Goal: Task Accomplishment & Management: Manage account settings

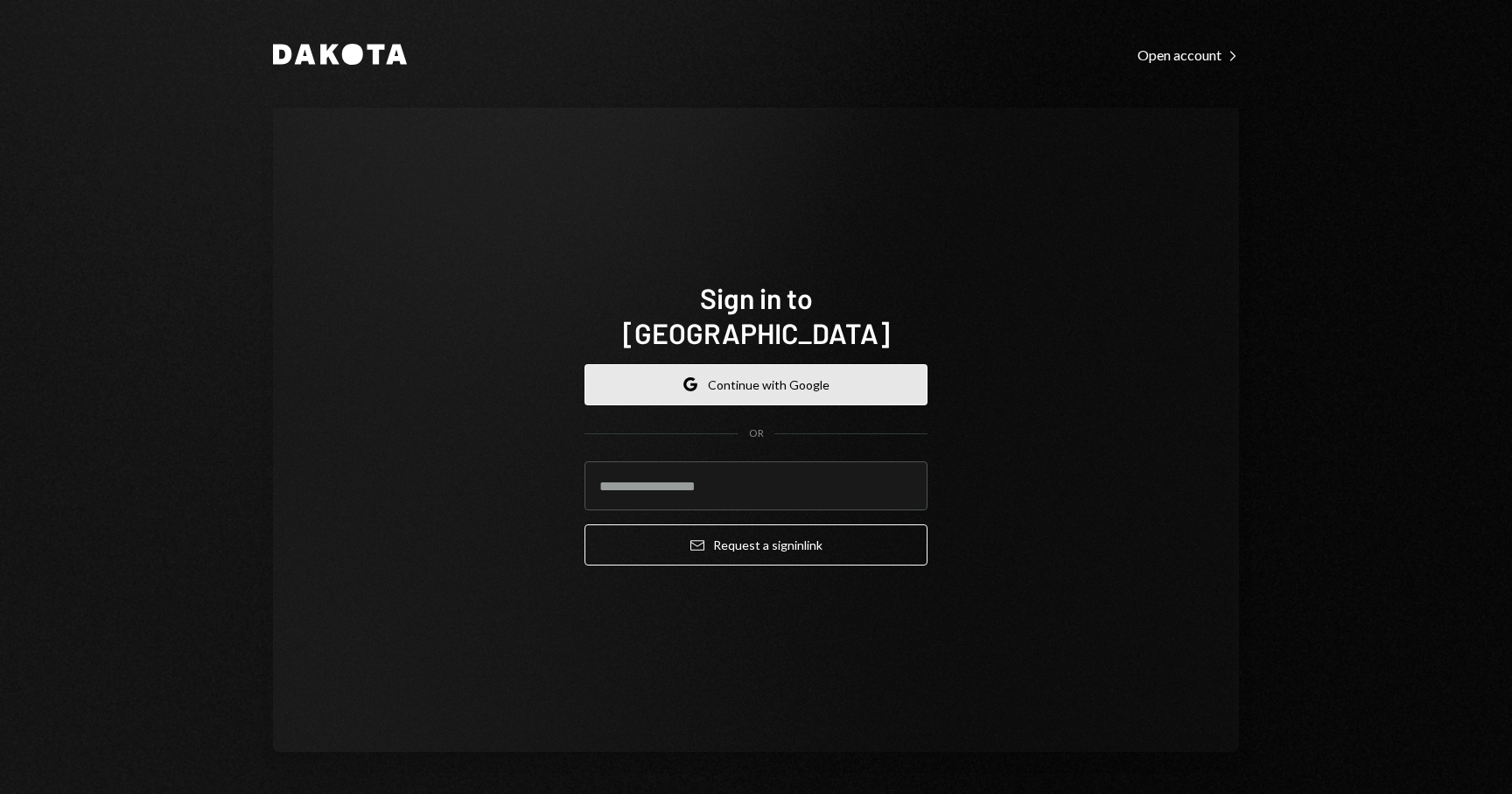
click at [813, 373] on button "Google Continue with Google" at bounding box center [756, 385] width 343 height 41
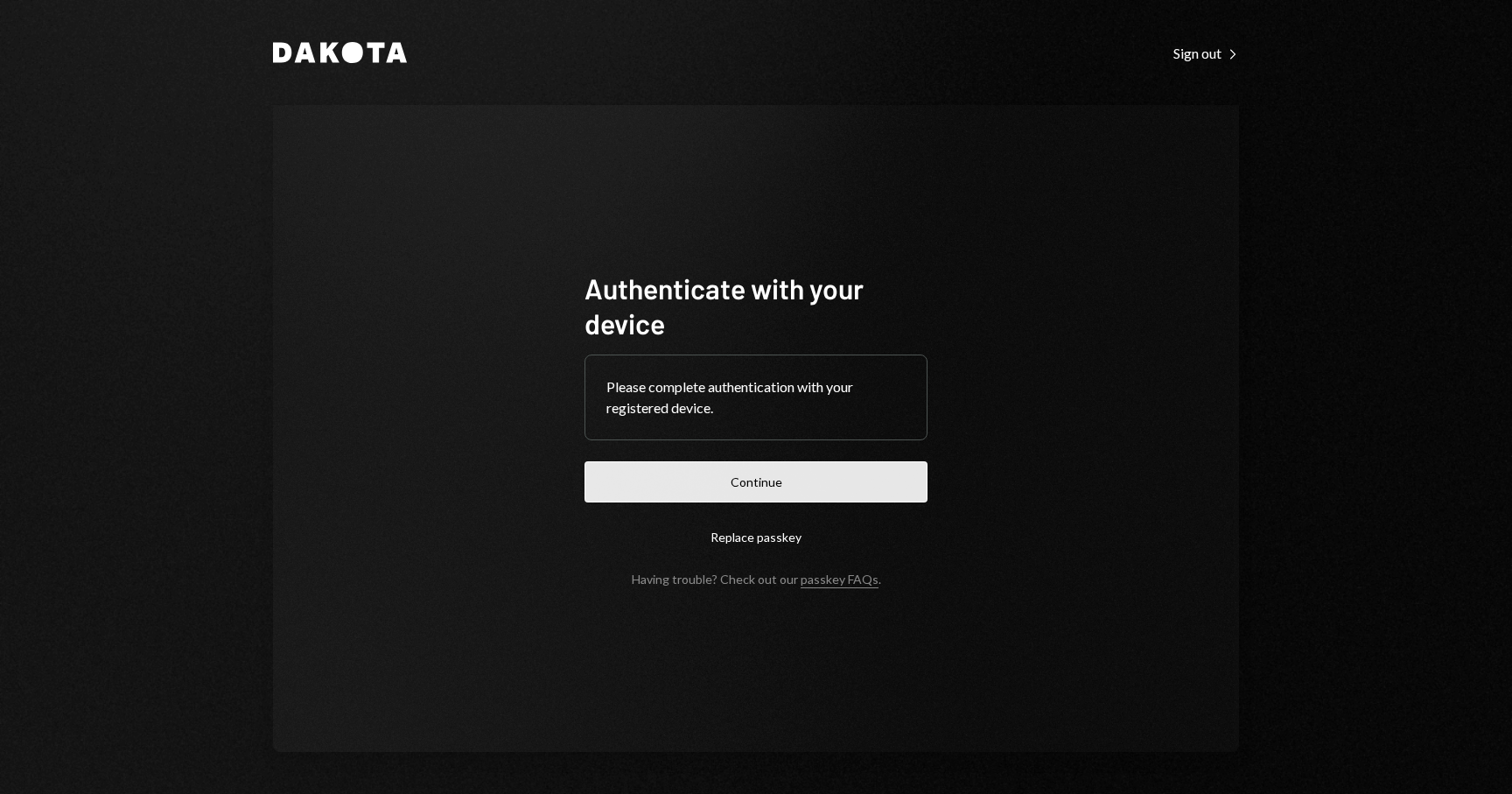
click at [778, 495] on button "Continue" at bounding box center [756, 481] width 343 height 41
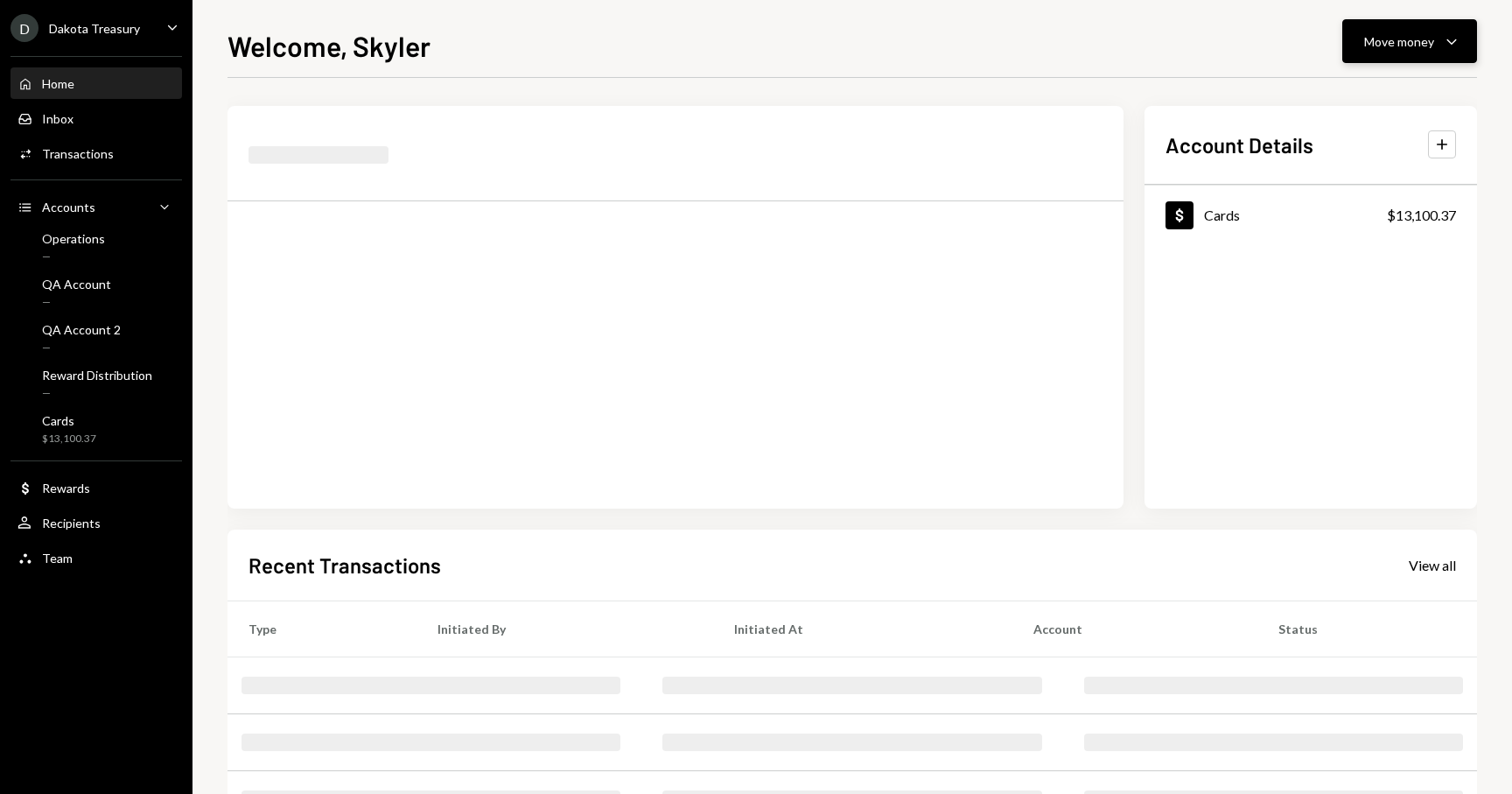
click at [1411, 51] on div "Move money Caret Down" at bounding box center [1409, 41] width 91 height 21
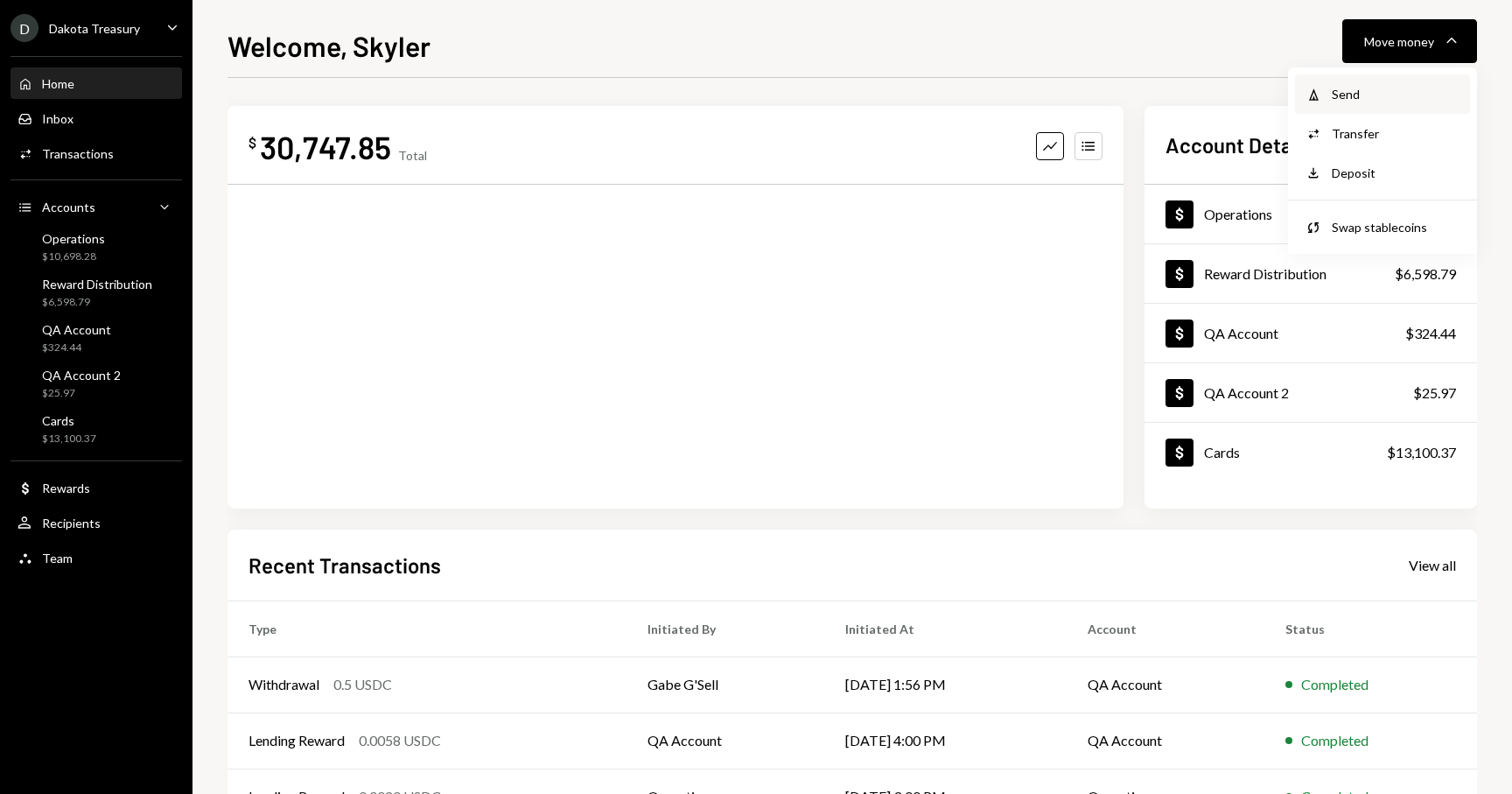
click at [1366, 89] on div "Send" at bounding box center [1395, 95] width 128 height 19
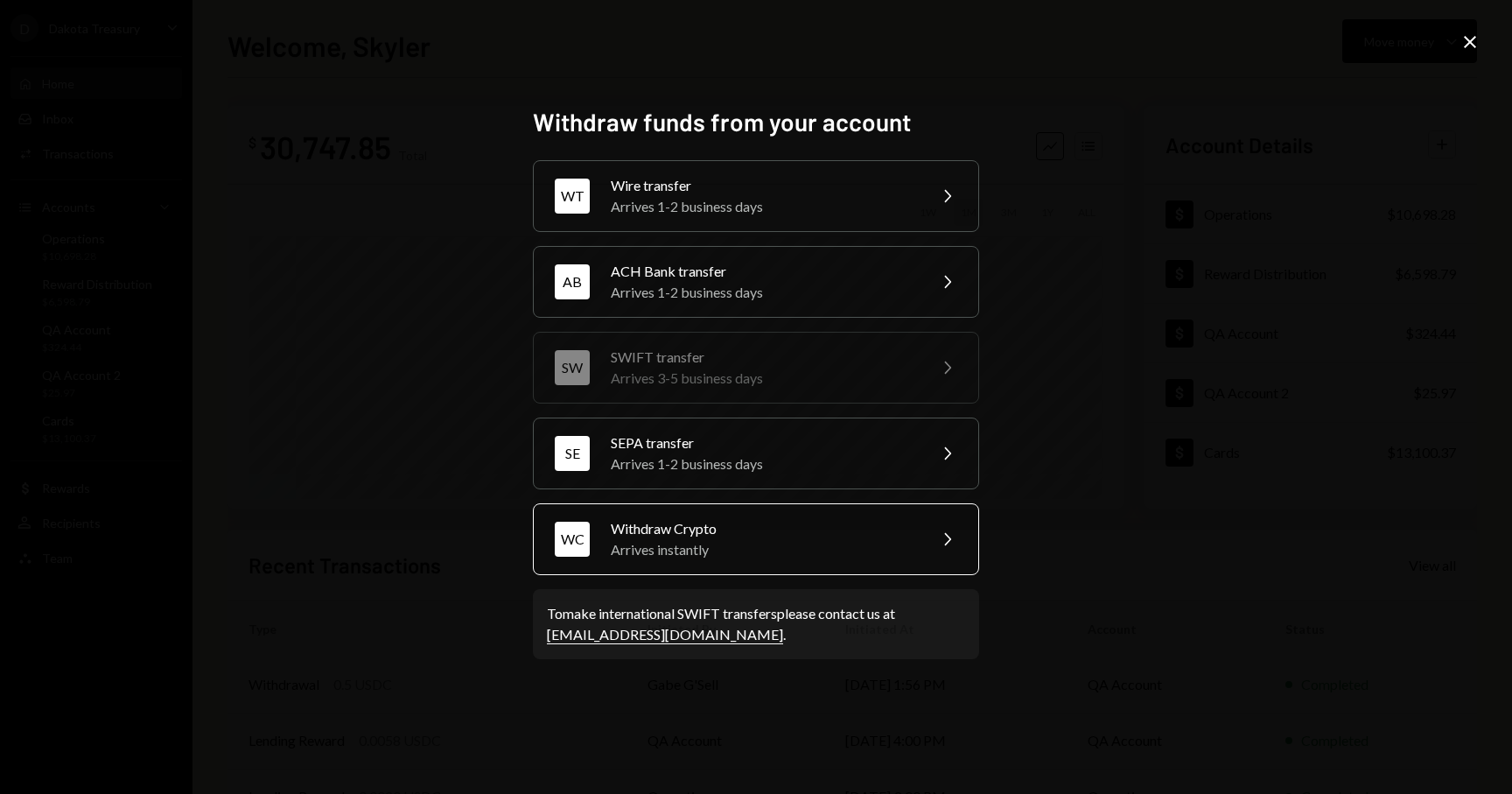
click at [707, 537] on div "Withdraw Crypto" at bounding box center [763, 529] width 304 height 21
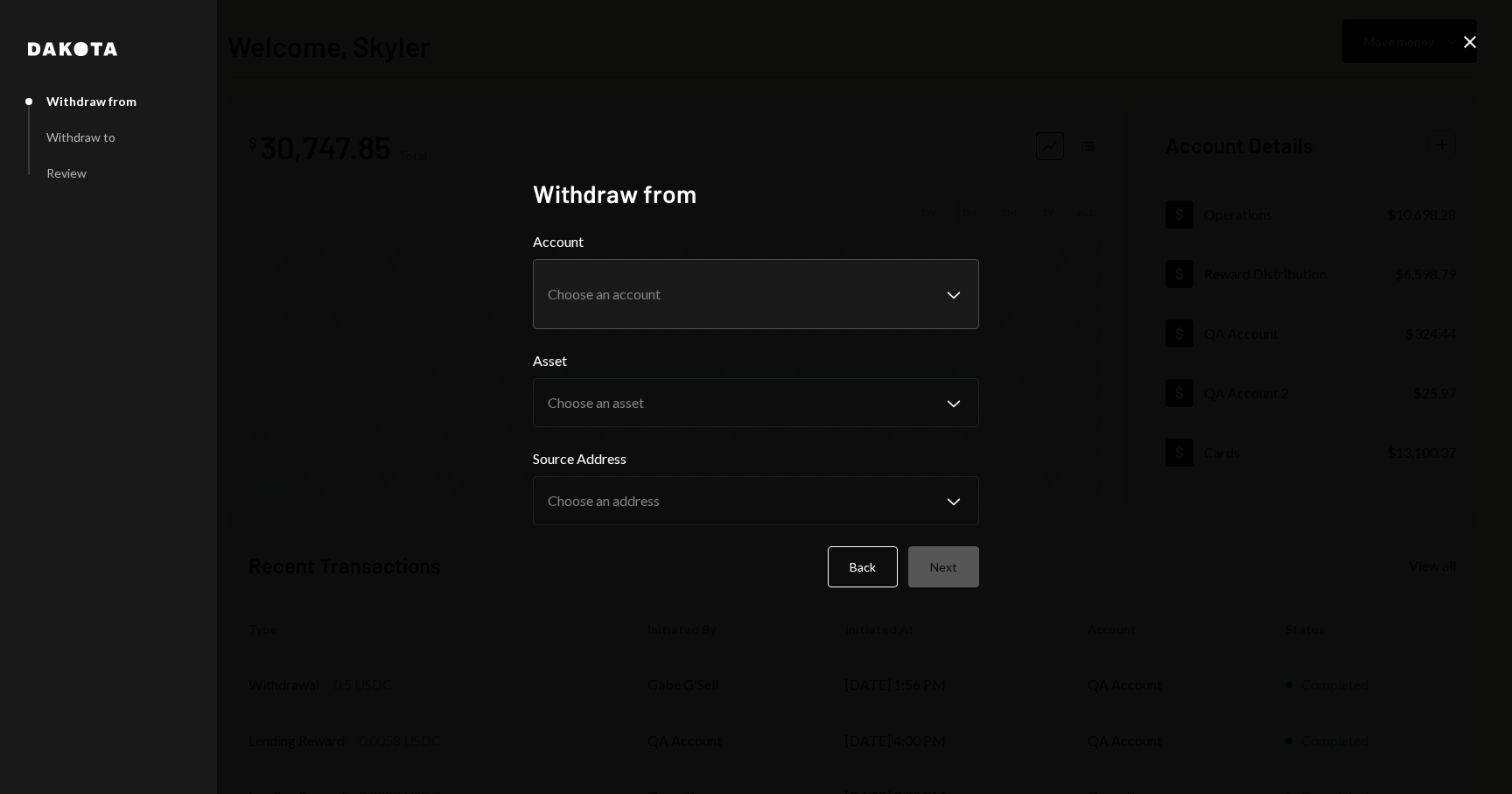
click at [719, 292] on body "D Dakota Treasury Caret Down Home Home Inbox Inbox Activities Transactions Acco…" at bounding box center [756, 397] width 1512 height 794
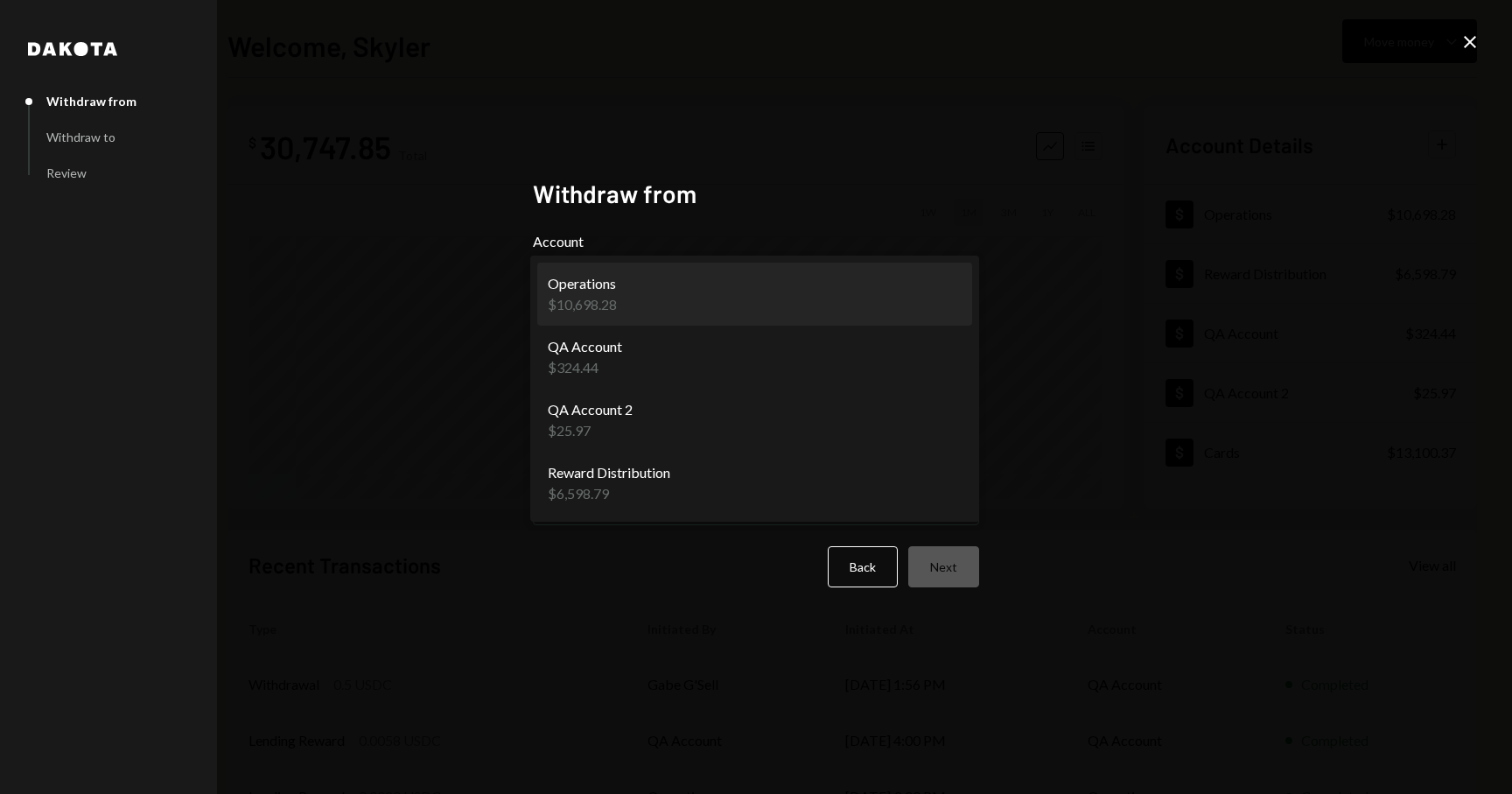
select select "**********"
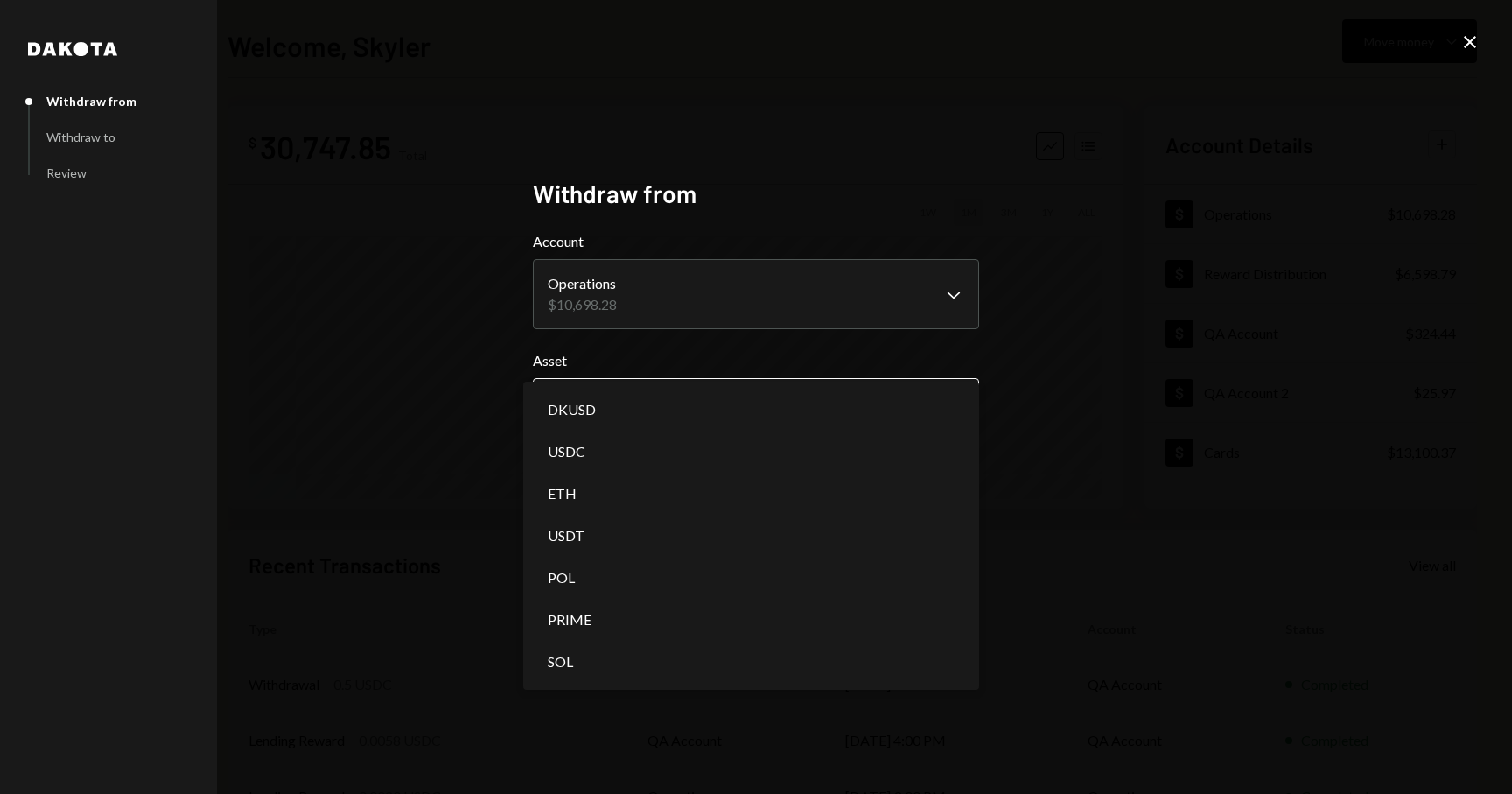
click at [663, 421] on body "D Dakota Treasury Caret Down Home Home Inbox Inbox Activities Transactions Acco…" at bounding box center [756, 397] width 1512 height 794
select select "*****"
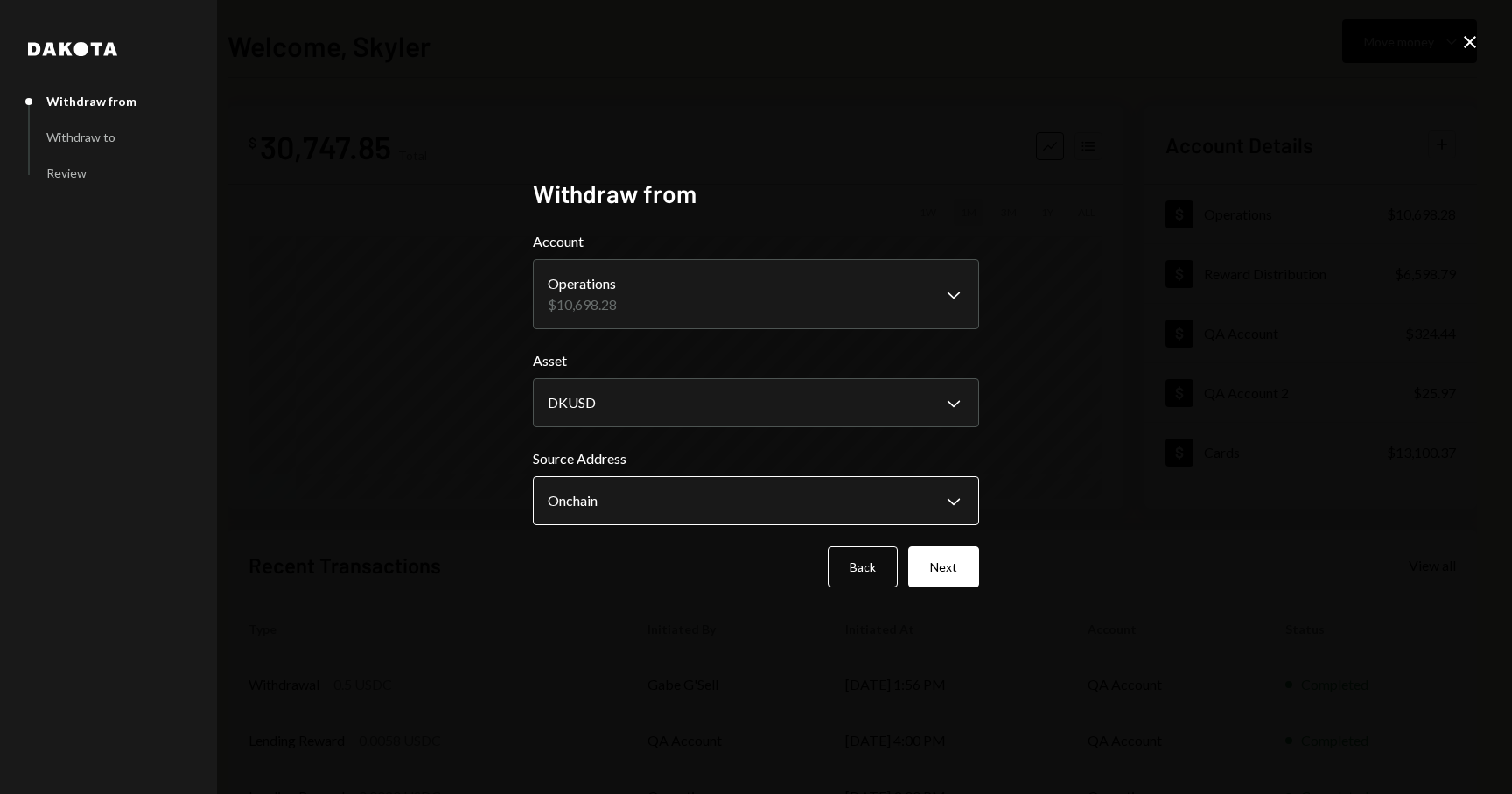
click at [648, 487] on body "D Dakota Treasury Caret Down Home Home Inbox Inbox Activities Transactions Acco…" at bounding box center [756, 397] width 1512 height 794
click at [609, 492] on body "D Dakota Treasury Caret Down Home Home Inbox Inbox Activities Transactions Acco…" at bounding box center [756, 397] width 1512 height 794
click at [688, 451] on label "Source Address" at bounding box center [756, 458] width 446 height 21
click at [947, 553] on button "Next" at bounding box center [944, 567] width 70 height 41
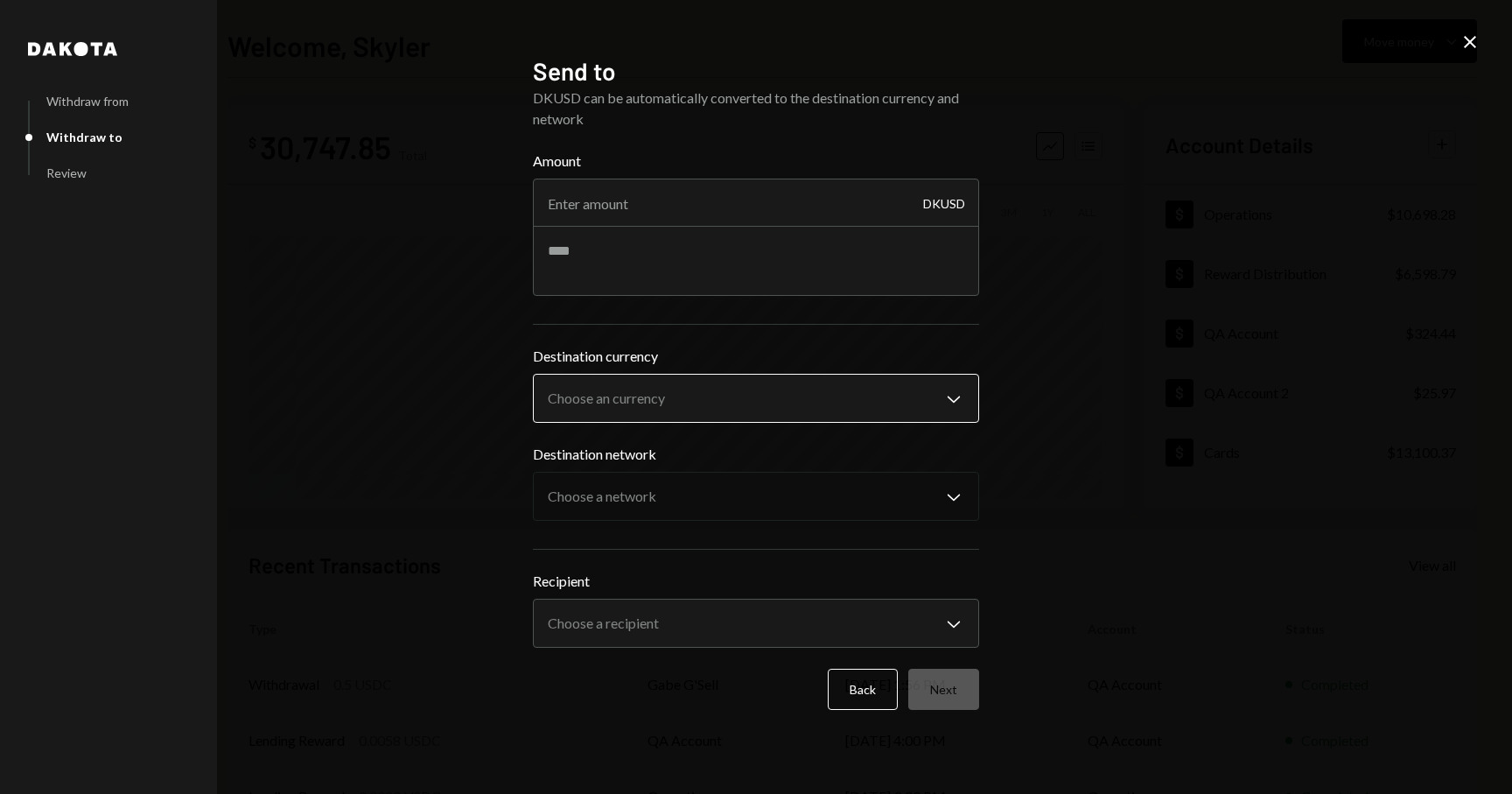
click at [680, 396] on body "D Dakota Treasury Caret Down Home Home Inbox Inbox Activities Transactions Acco…" at bounding box center [756, 397] width 1512 height 794
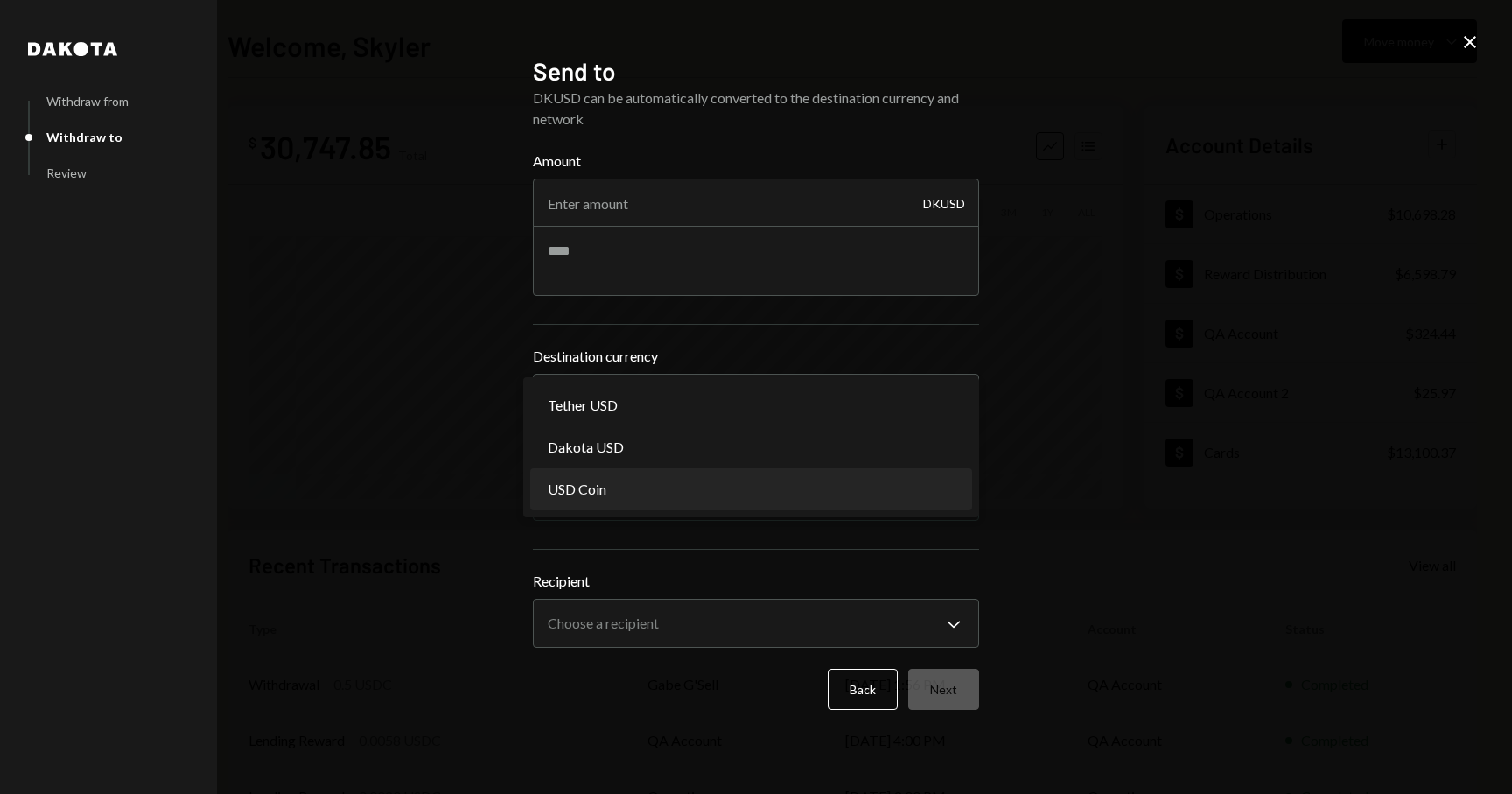
select select "****"
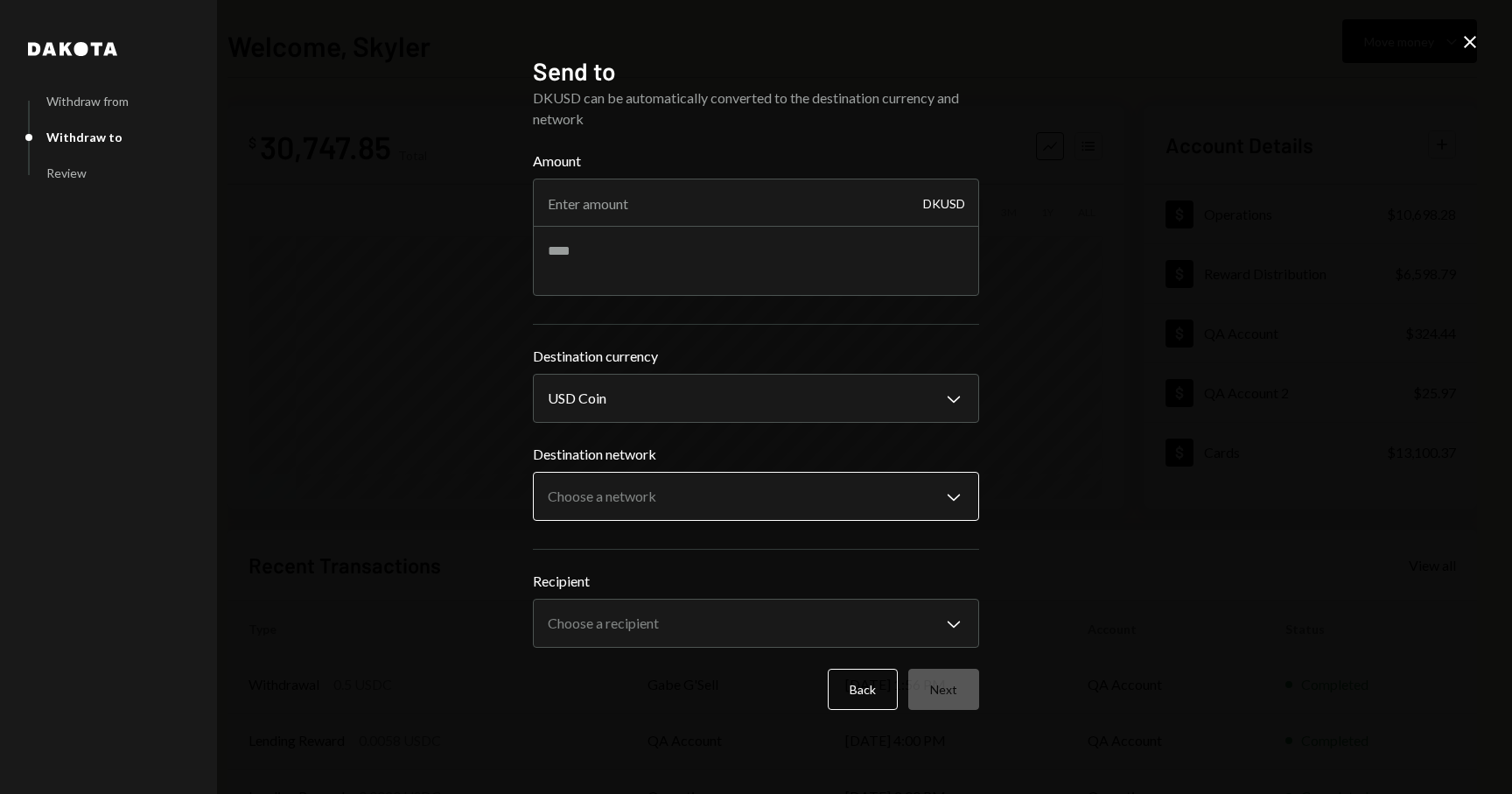
click at [786, 513] on body "D Dakota Treasury Caret Down Home Home Inbox Inbox Activities Transactions Acco…" at bounding box center [756, 397] width 1512 height 794
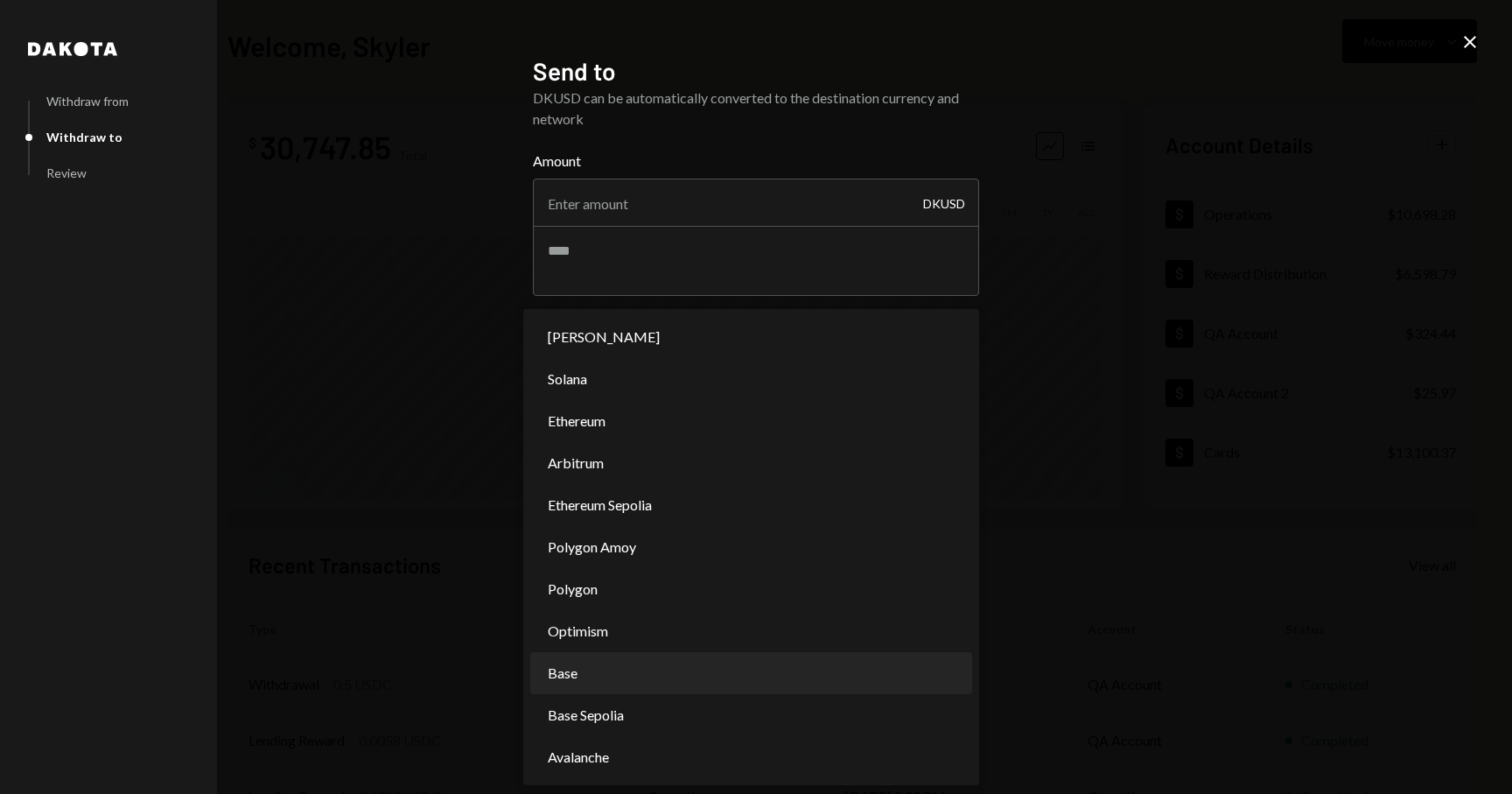
select select "**********"
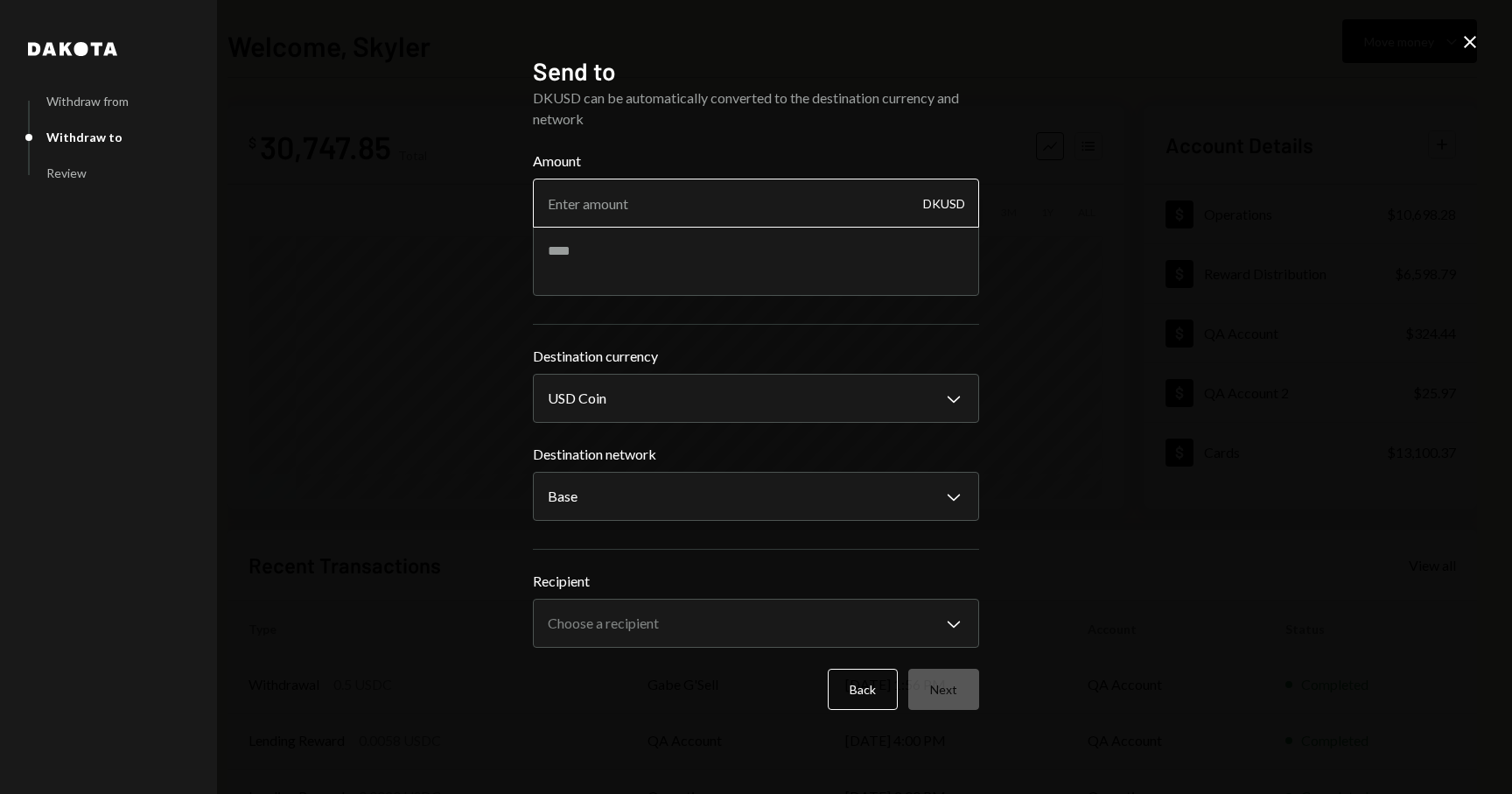
click at [692, 209] on input "Amount" at bounding box center [756, 203] width 446 height 49
type input "100"
click at [746, 610] on body "D Dakota Treasury Caret Down Home Home Inbox Inbox Activities Transactions Acco…" at bounding box center [756, 397] width 1512 height 794
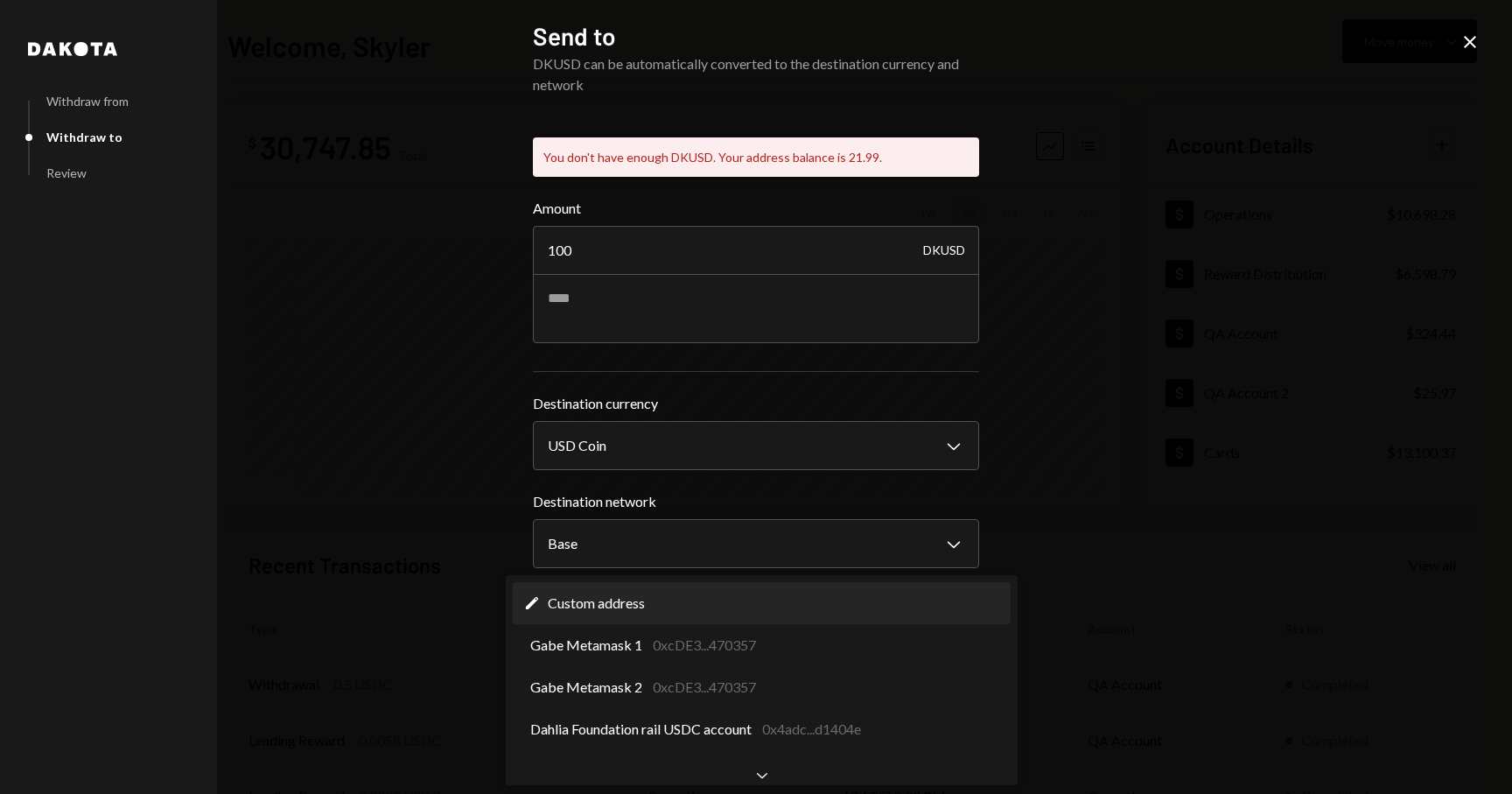
select select "**********"
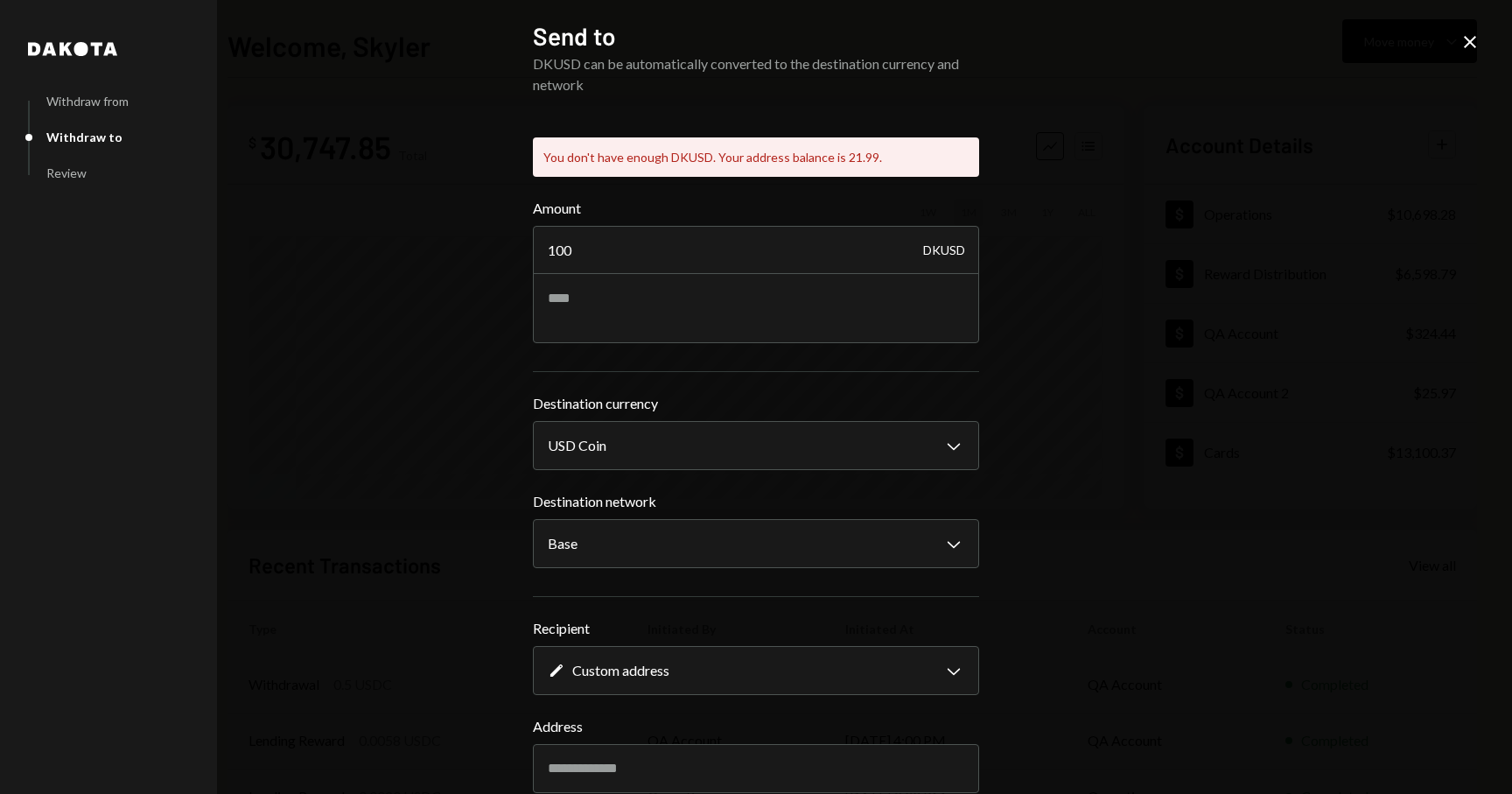
scroll to position [88, 0]
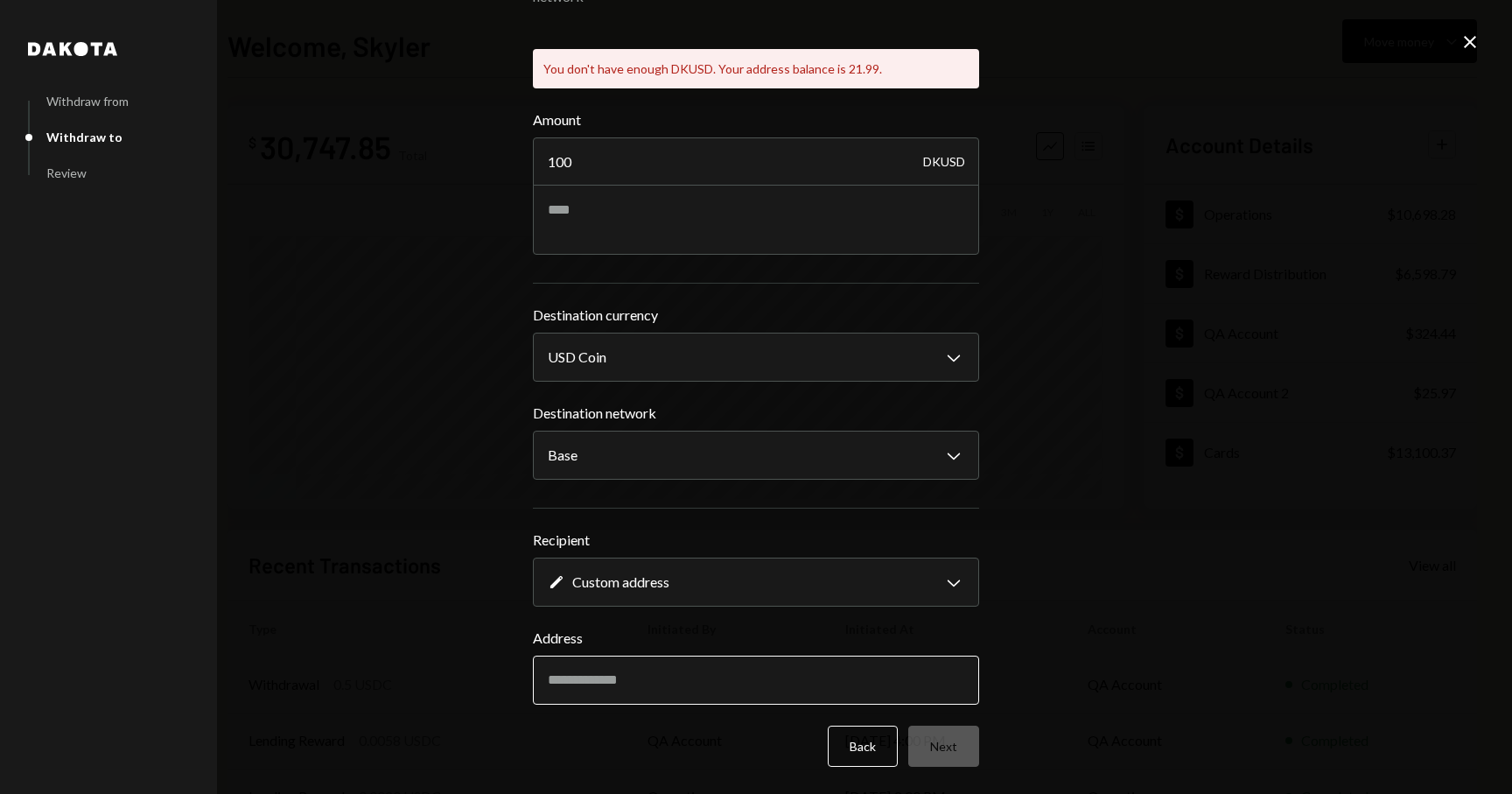
click at [691, 666] on input "Address" at bounding box center [756, 680] width 446 height 49
paste input "**********"
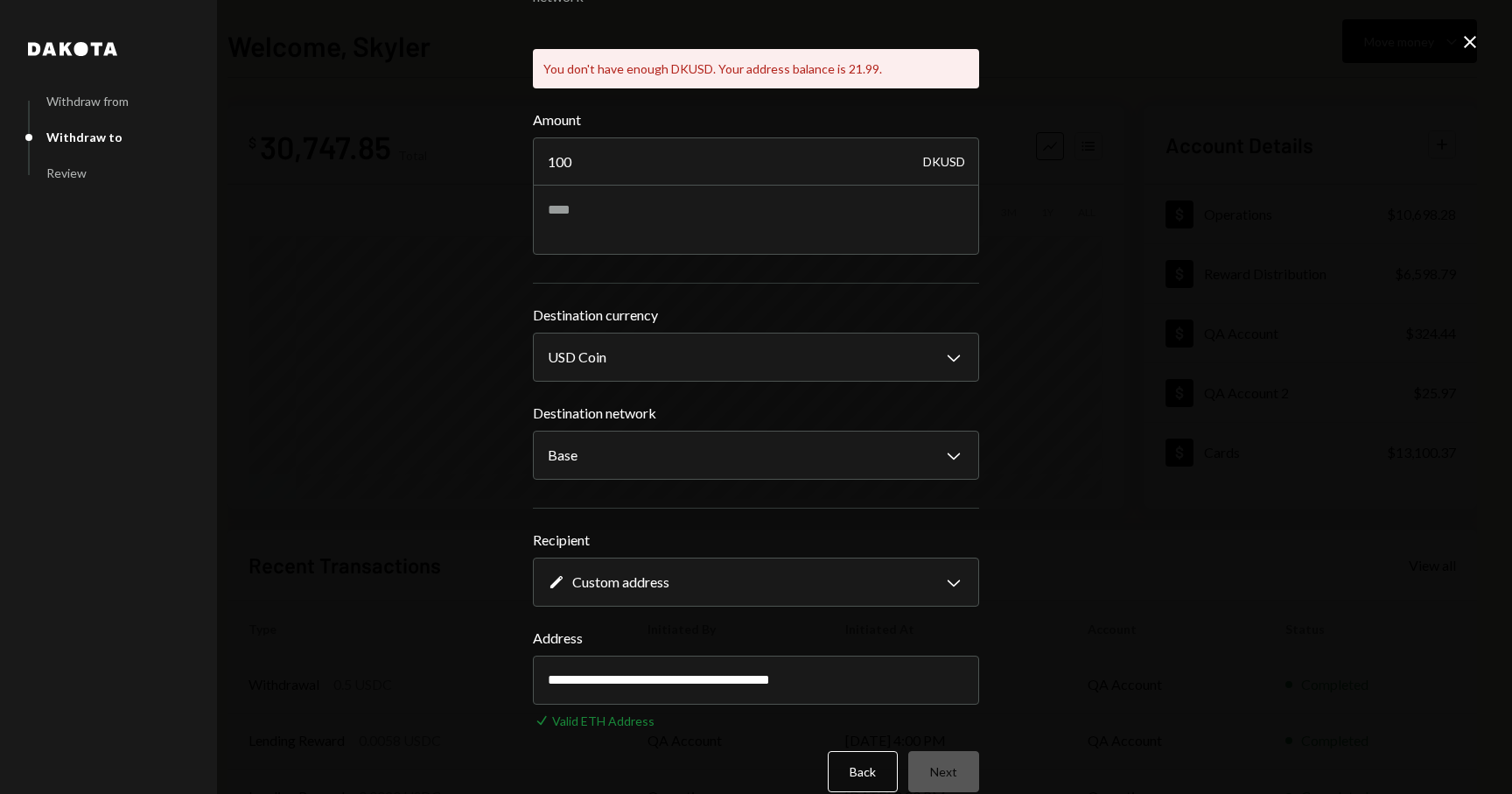
type input "**********"
click at [1014, 635] on div "**********" at bounding box center [756, 397] width 1512 height 794
click at [680, 212] on textarea at bounding box center [756, 219] width 446 height 70
type textarea "*******"
drag, startPoint x: 843, startPoint y: 59, endPoint x: 889, endPoint y: 59, distance: 46.0
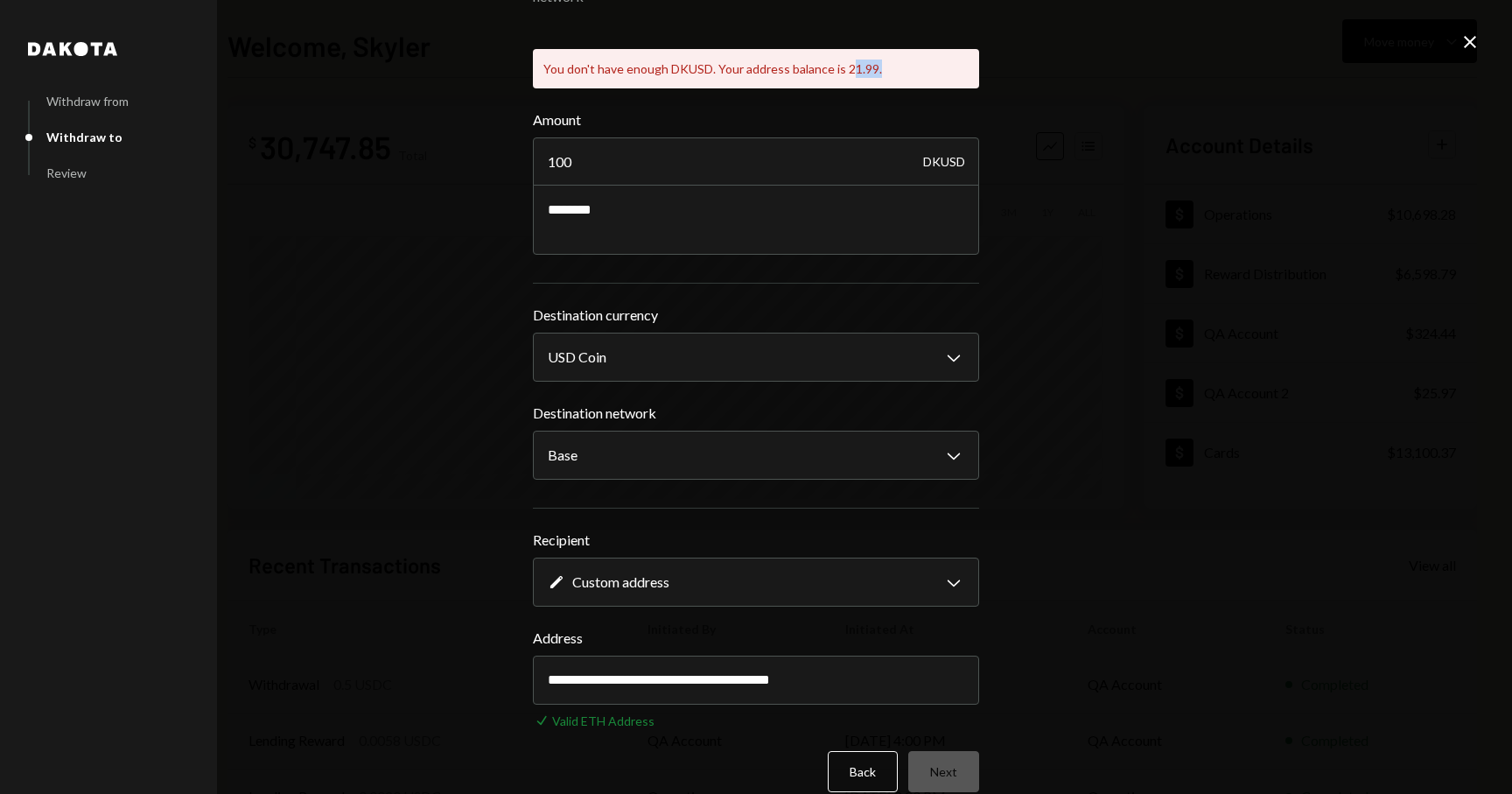
click at [889, 59] on div "You don't have enough DKUSD. Your address balance is 21.99." at bounding box center [756, 69] width 446 height 39
click at [1454, 32] on div "**********" at bounding box center [756, 397] width 1512 height 794
click at [1465, 36] on icon at bounding box center [1469, 42] width 12 height 12
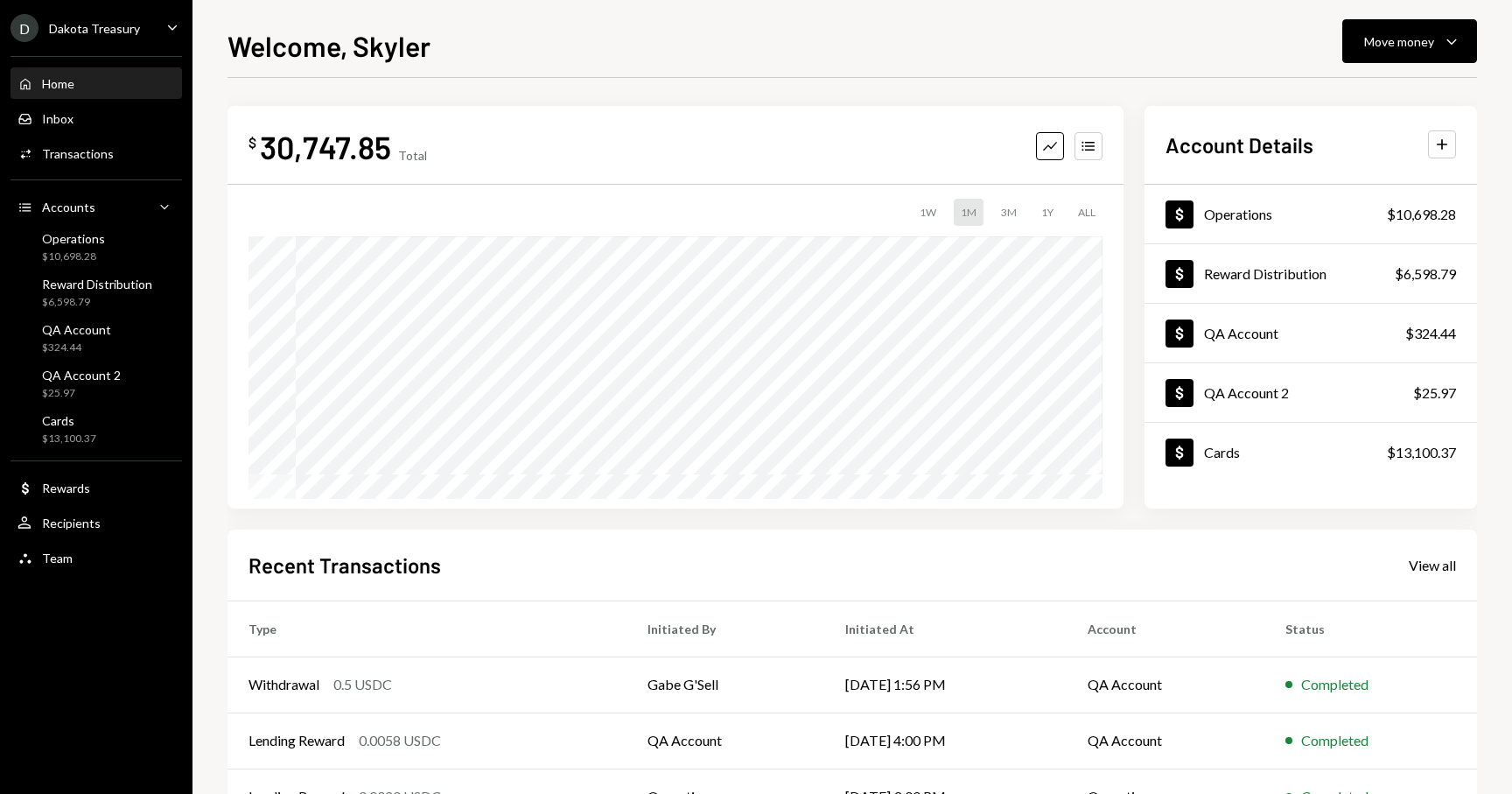
scroll to position [178, 0]
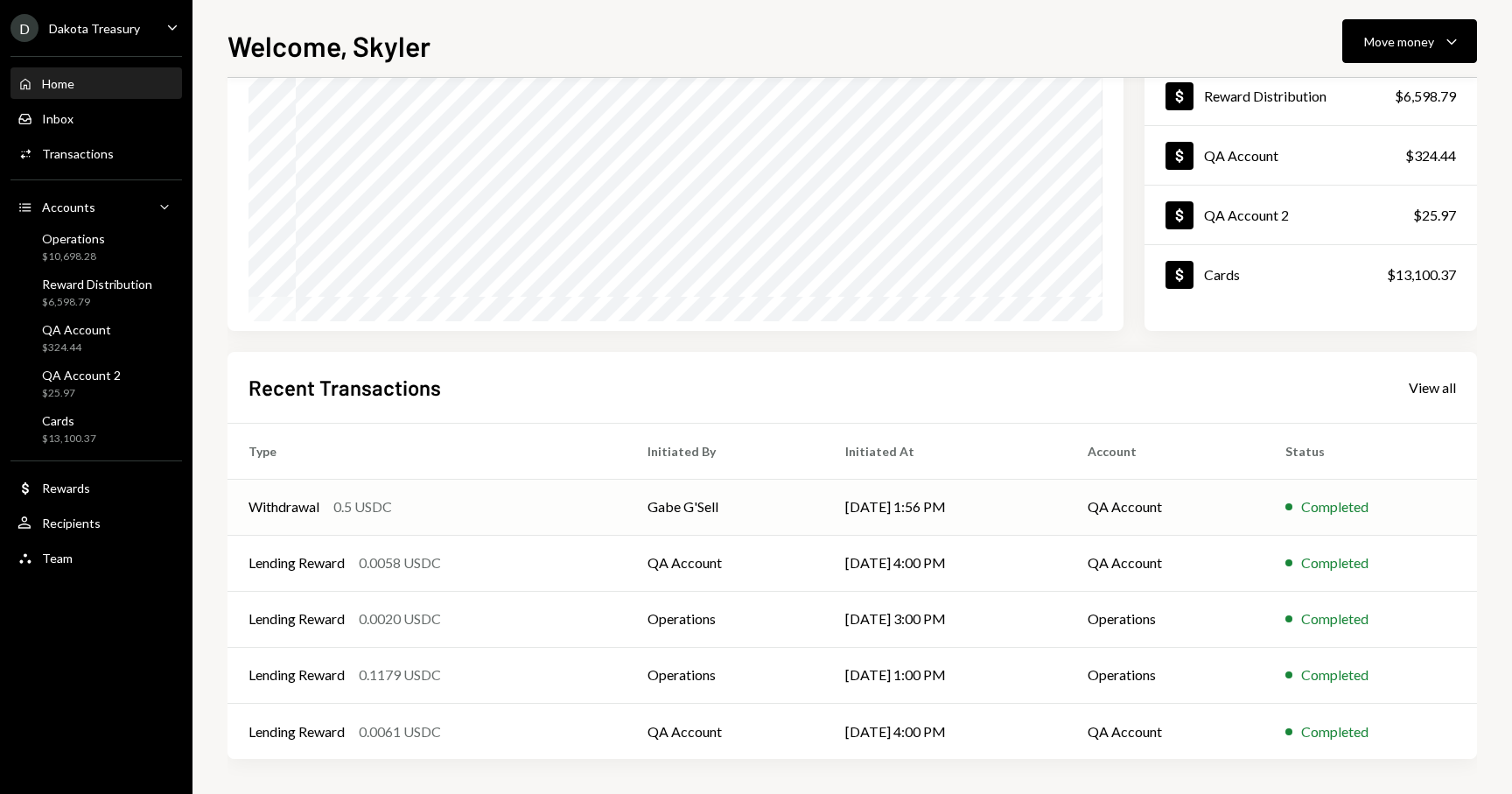
click at [583, 514] on div "Withdrawal 0.5 USDC" at bounding box center [426, 506] width 357 height 21
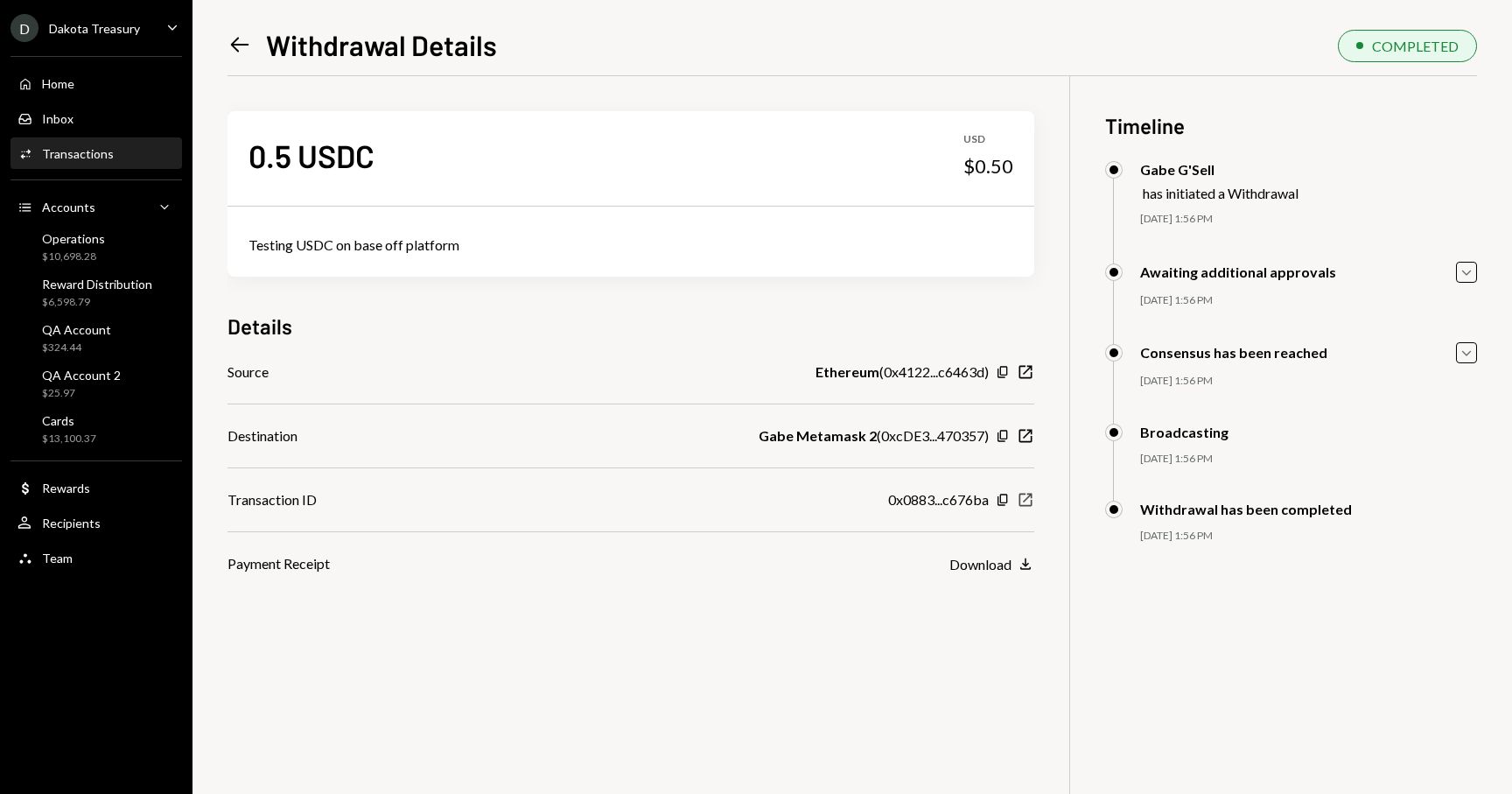
click at [1023, 500] on icon "button" at bounding box center [1025, 500] width 13 height 13
click at [70, 433] on div "$13,100.37" at bounding box center [69, 439] width 55 height 15
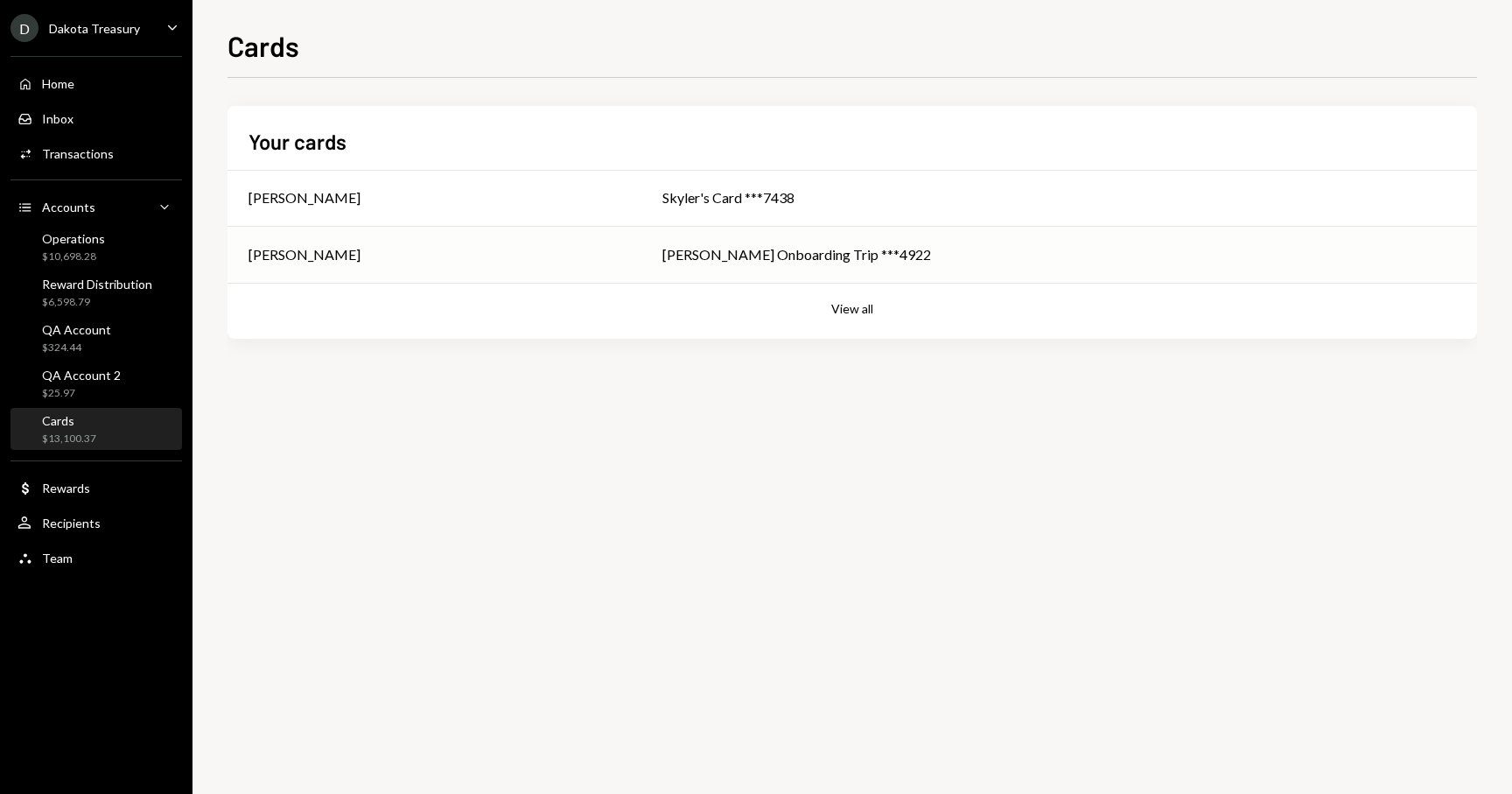
click at [719, 251] on div "Henry Onboarding Trip ***4922" at bounding box center [1059, 254] width 794 height 21
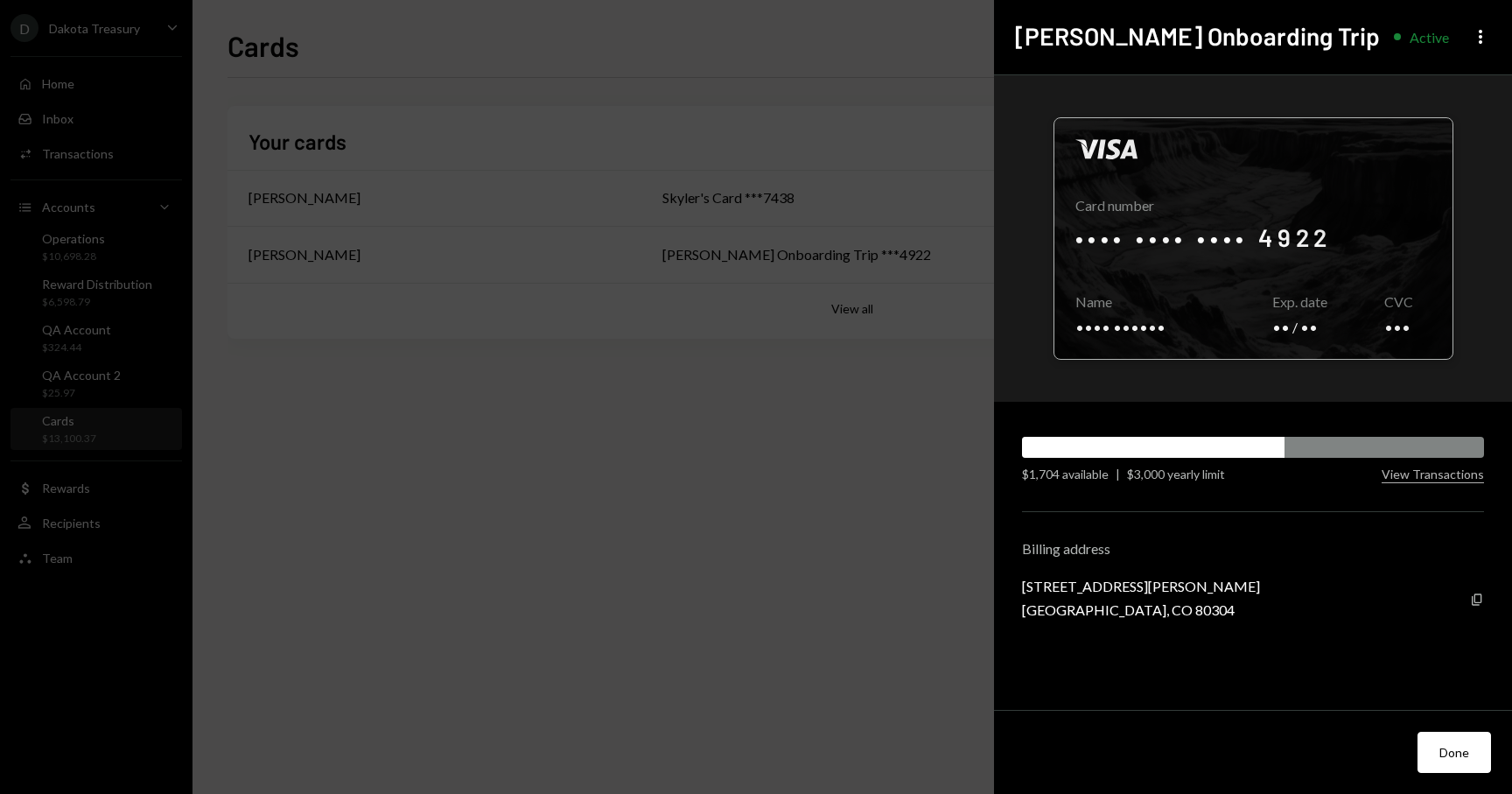
click at [1353, 280] on div at bounding box center [1252, 238] width 398 height 241
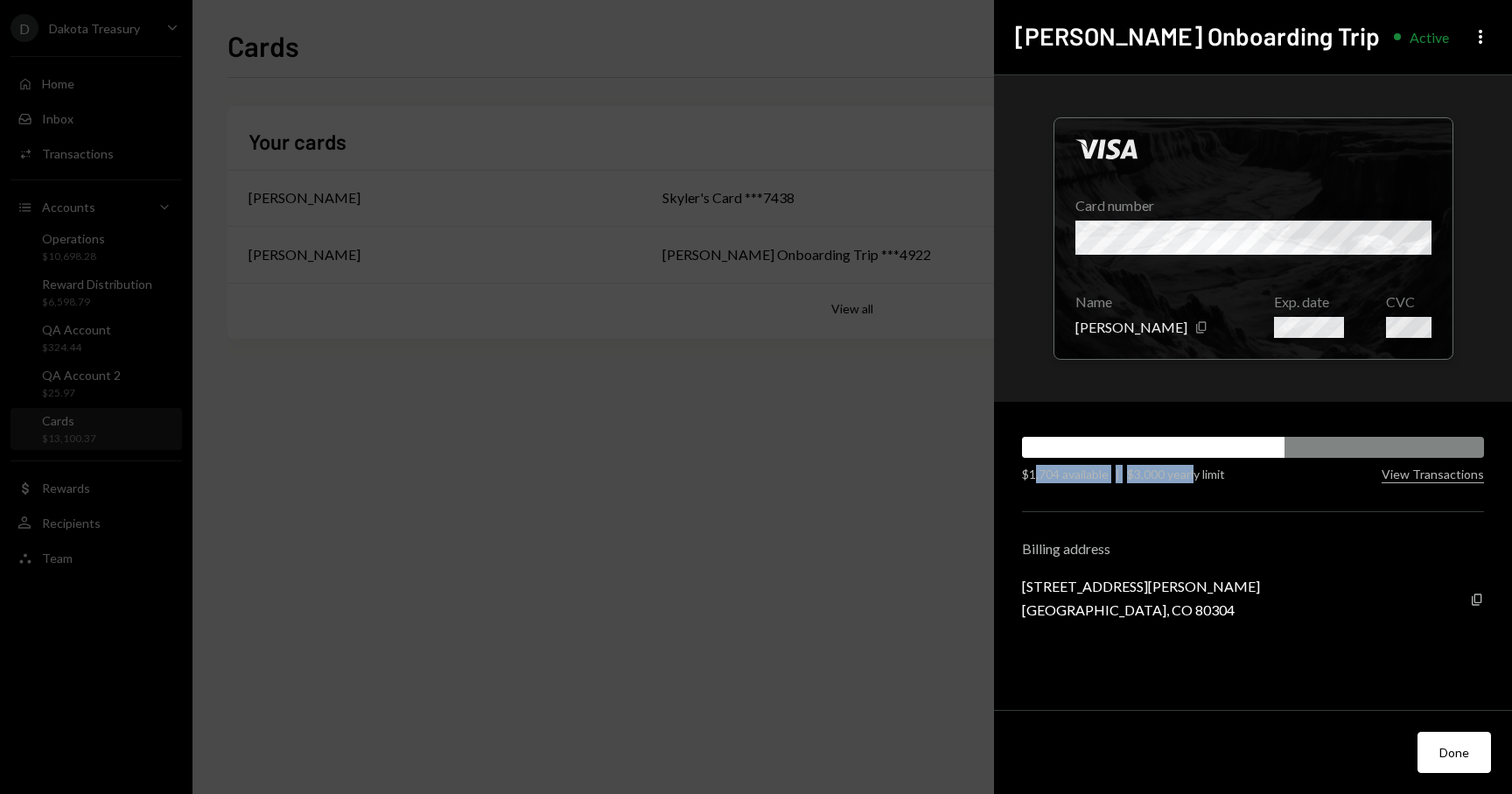
drag, startPoint x: 1033, startPoint y: 472, endPoint x: 1194, endPoint y: 471, distance: 161.0
click at [1194, 471] on div "$1,704 available | $3,000 yearly limit" at bounding box center [1201, 474] width 360 height 19
click at [1194, 471] on div "$3,000 yearly limit" at bounding box center [1175, 474] width 98 height 19
click at [1439, 479] on button "View Transactions" at bounding box center [1432, 475] width 102 height 17
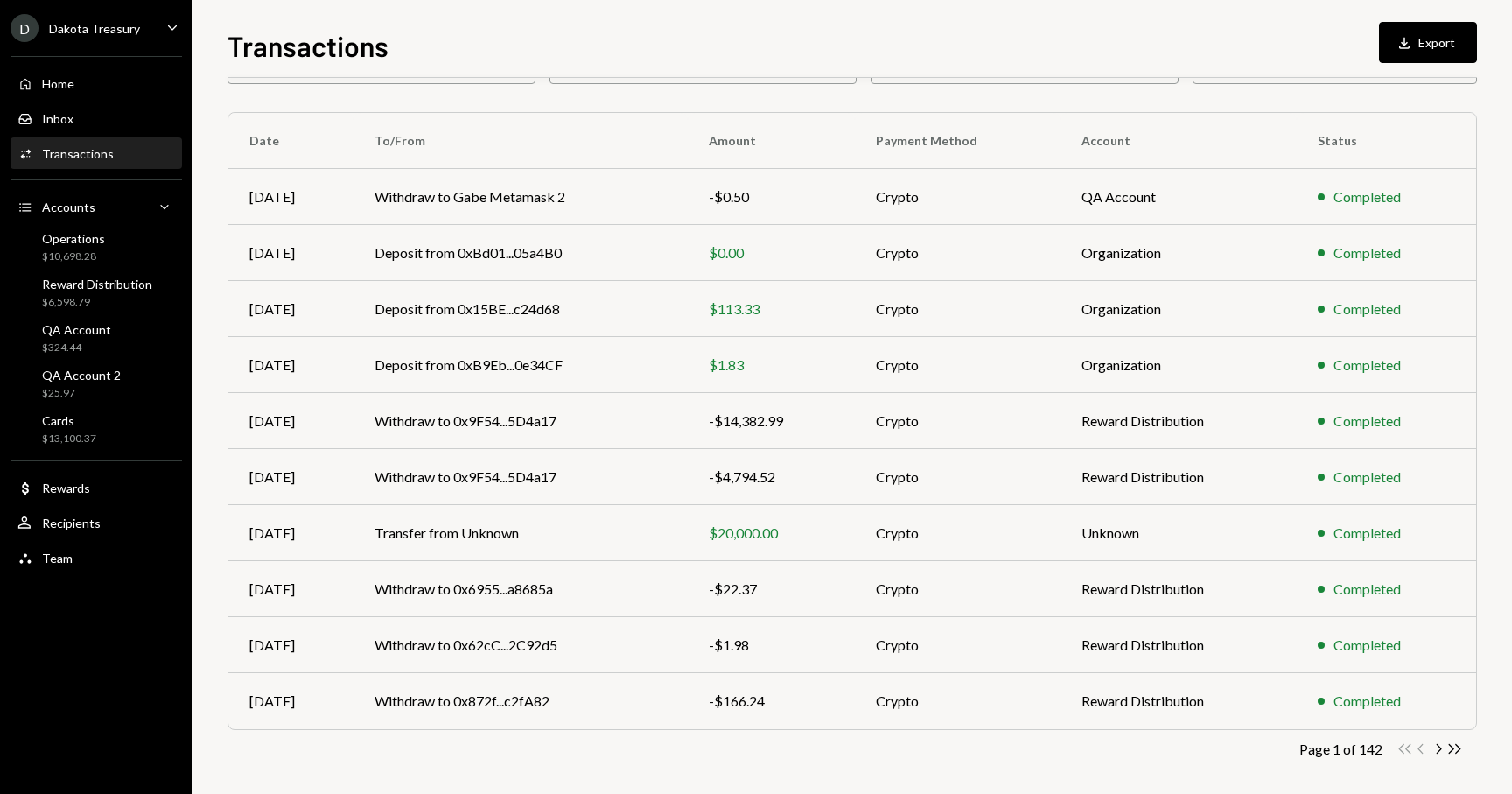
scroll to position [120, 0]
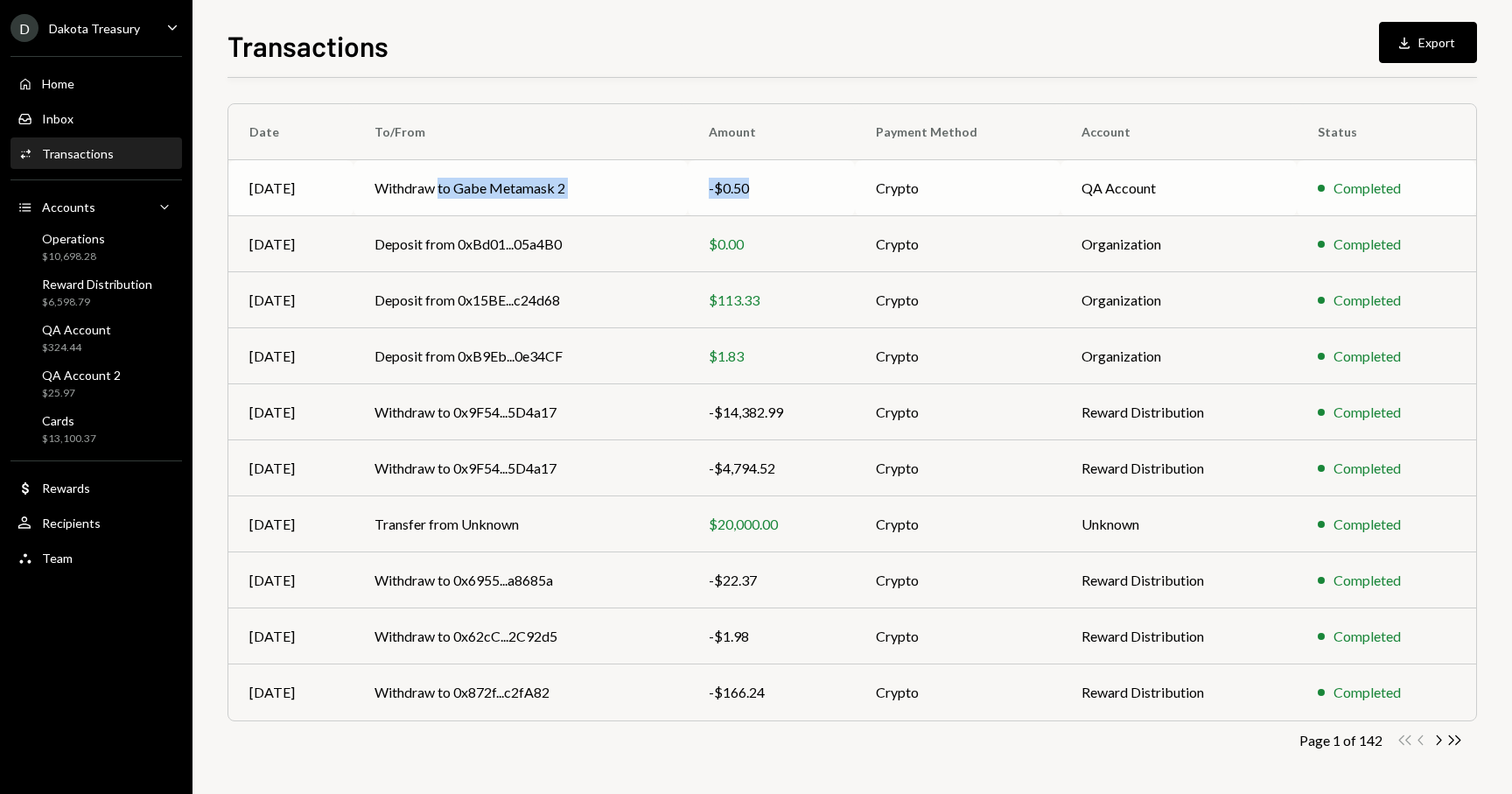
drag, startPoint x: 439, startPoint y: 195, endPoint x: 759, endPoint y: 196, distance: 320.0
click at [759, 196] on tr "Sep 08 Withdraw to Gabe Metamask 2 -$0.50 Crypto QA Account Completed" at bounding box center [852, 188] width 1248 height 56
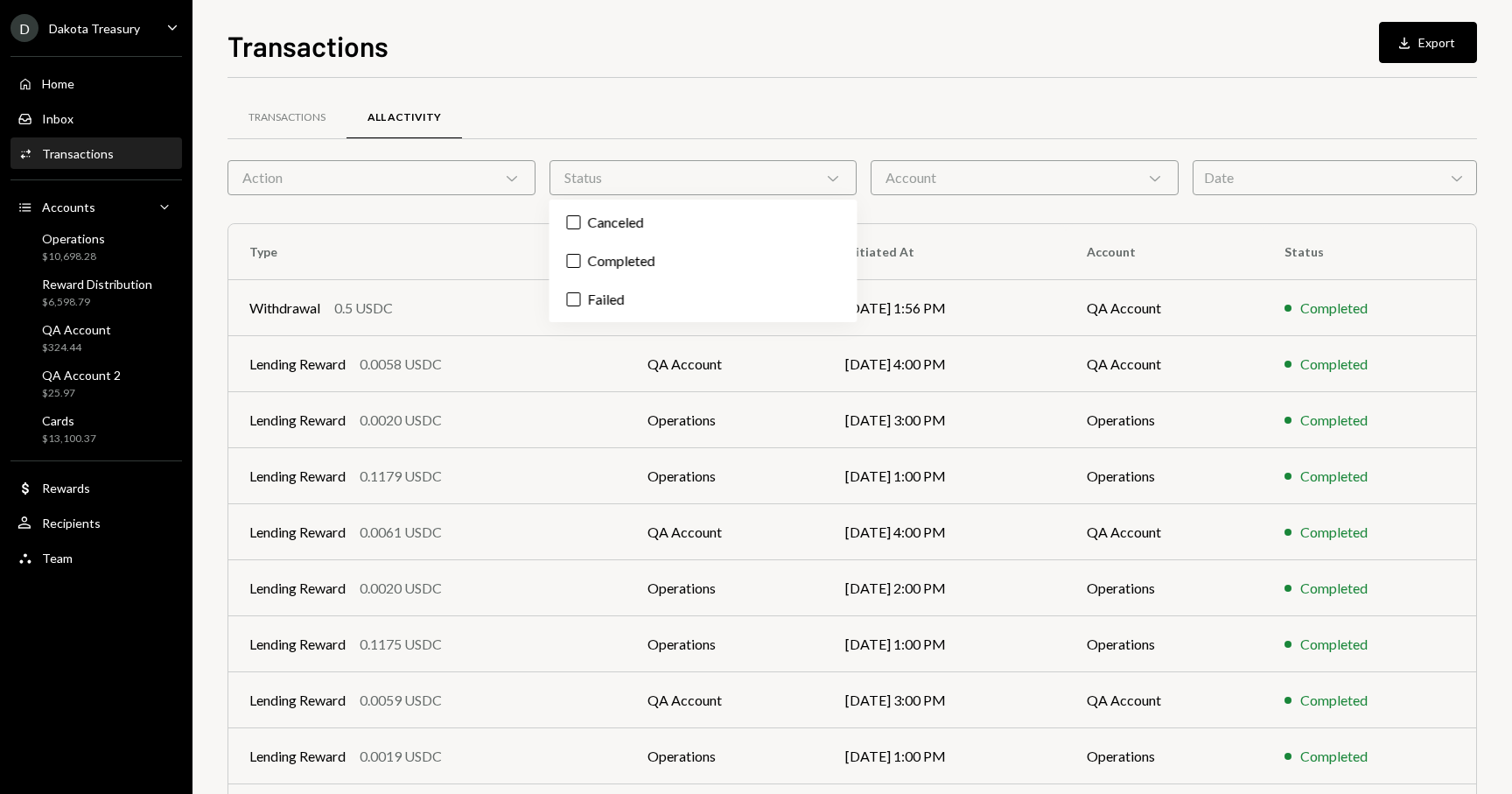
click at [934, 165] on div "Account Chevron Down" at bounding box center [1024, 178] width 308 height 35
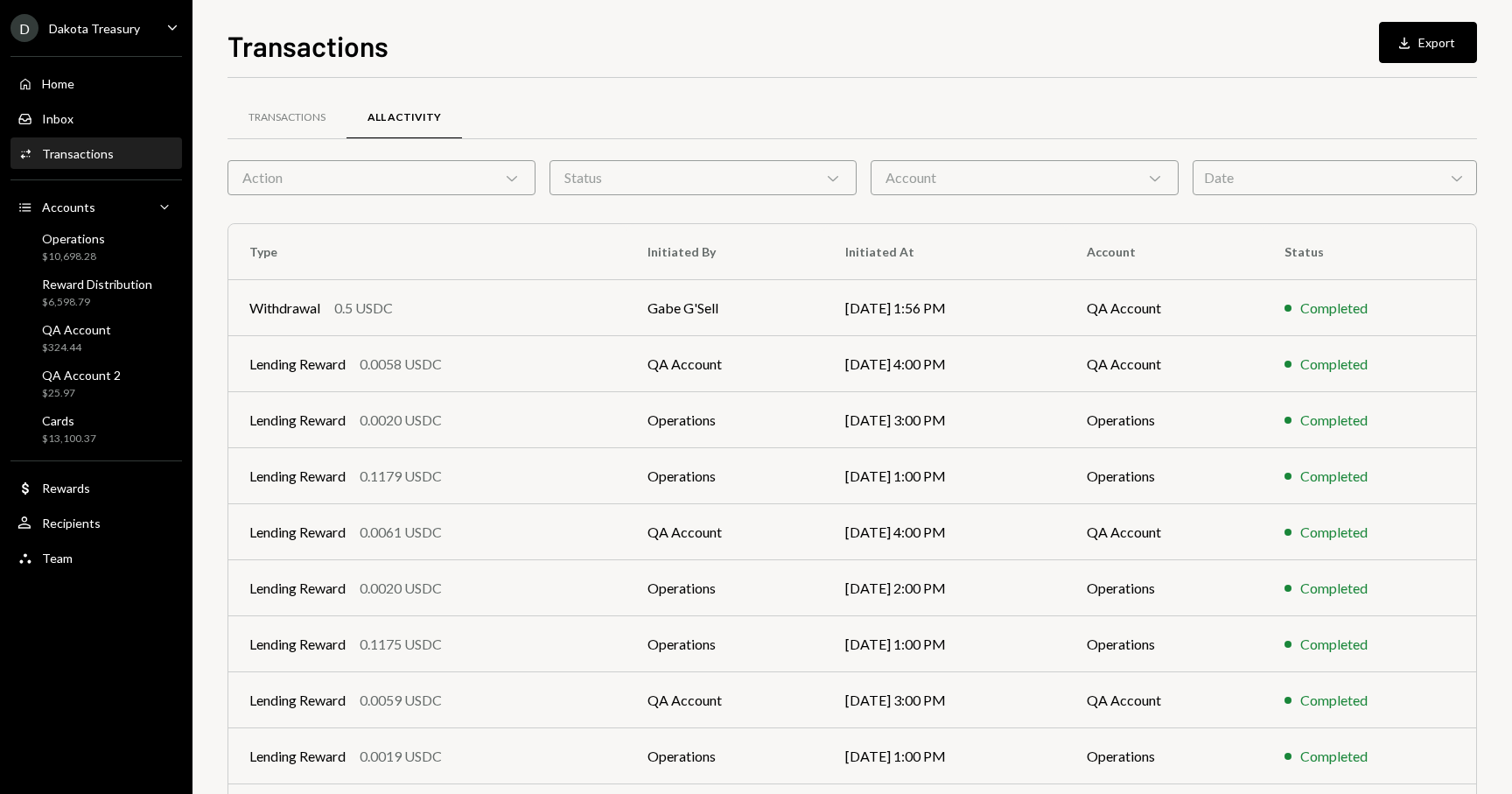
click at [1251, 181] on div "Date Chevron Down" at bounding box center [1334, 178] width 285 height 35
click at [560, 189] on div "Status Chevron Down" at bounding box center [704, 178] width 308 height 35
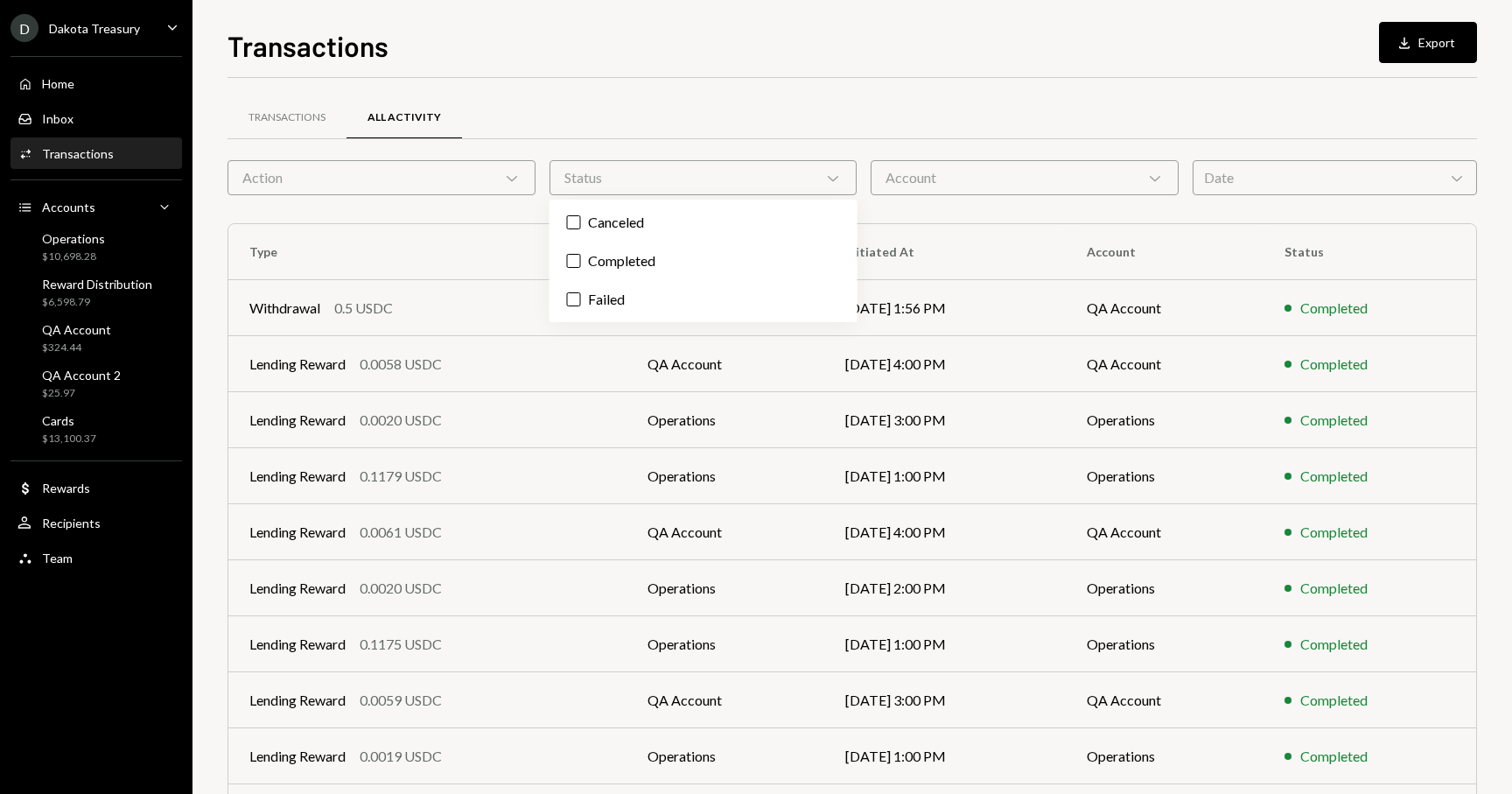
click at [462, 193] on div "Action Chevron Down" at bounding box center [381, 178] width 308 height 35
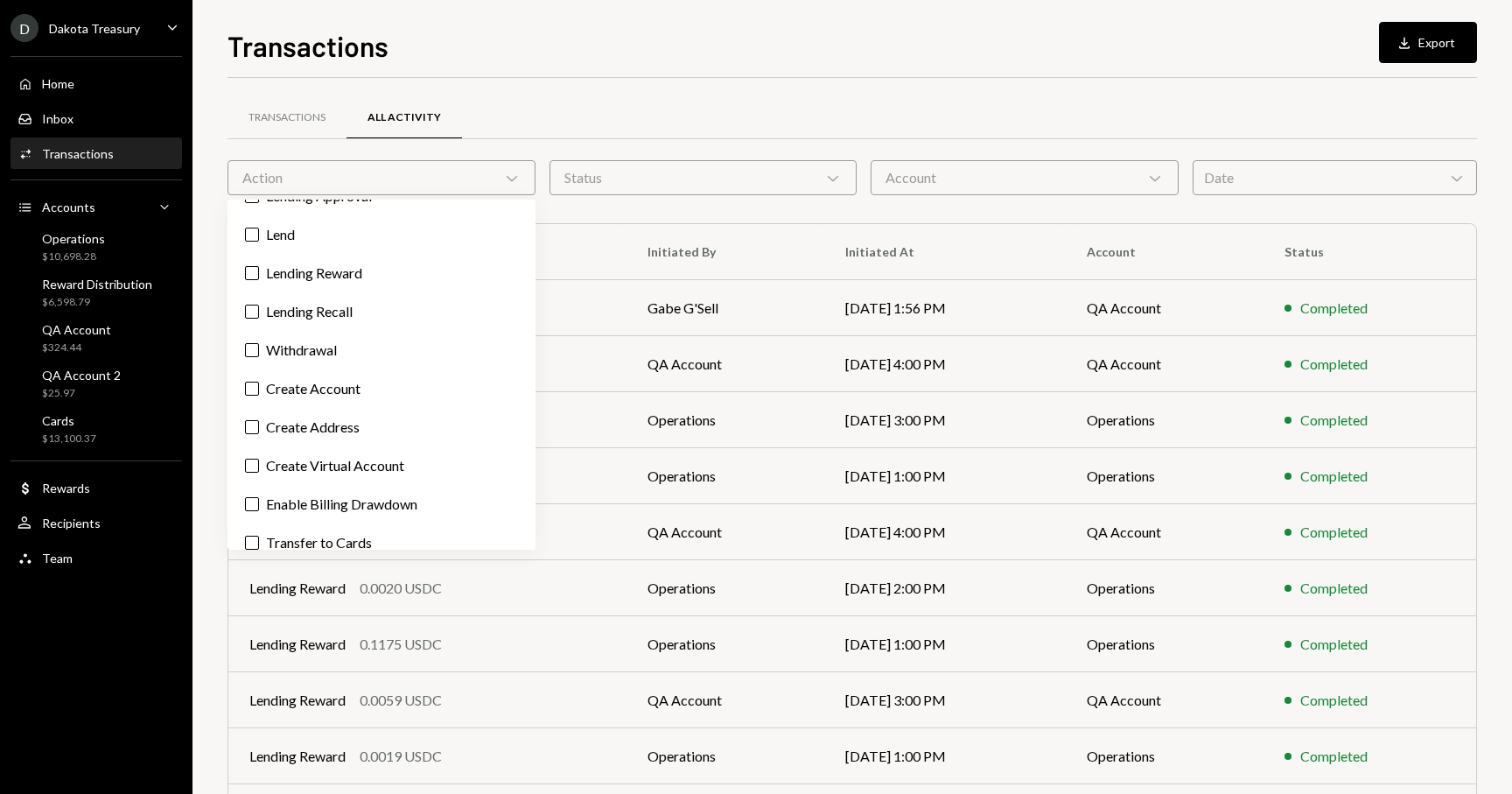
scroll to position [135, 0]
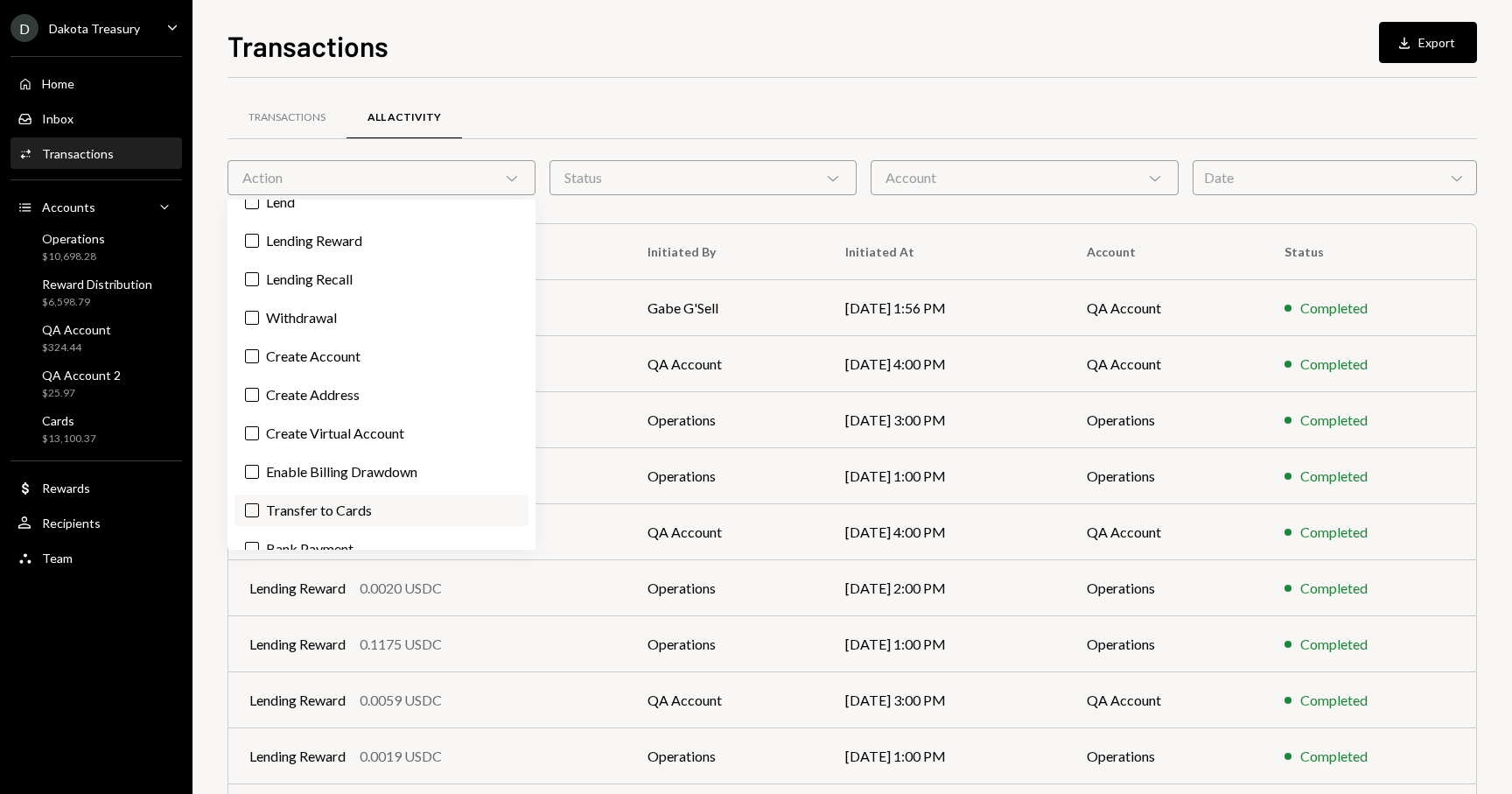
click at [378, 506] on label "Transfer to Cards" at bounding box center [381, 510] width 294 height 32
click at [259, 506] on button "Transfer to Cards" at bounding box center [251, 510] width 14 height 14
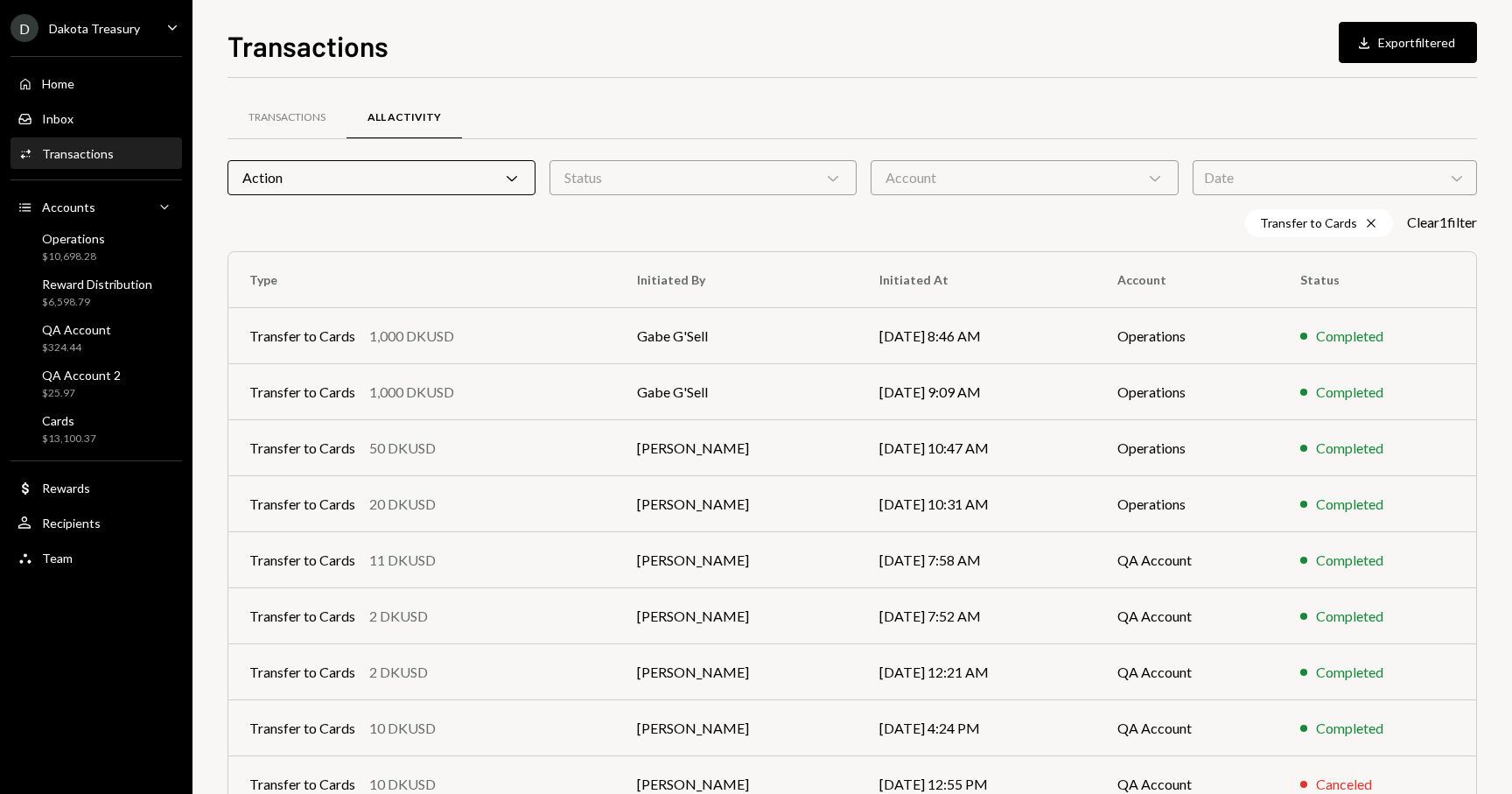
click at [648, 216] on div "Transfer to Cards Cross Clear 1 filter" at bounding box center [852, 224] width 1250 height 28
click at [83, 411] on div "Cards $13,100.37" at bounding box center [96, 429] width 158 height 40
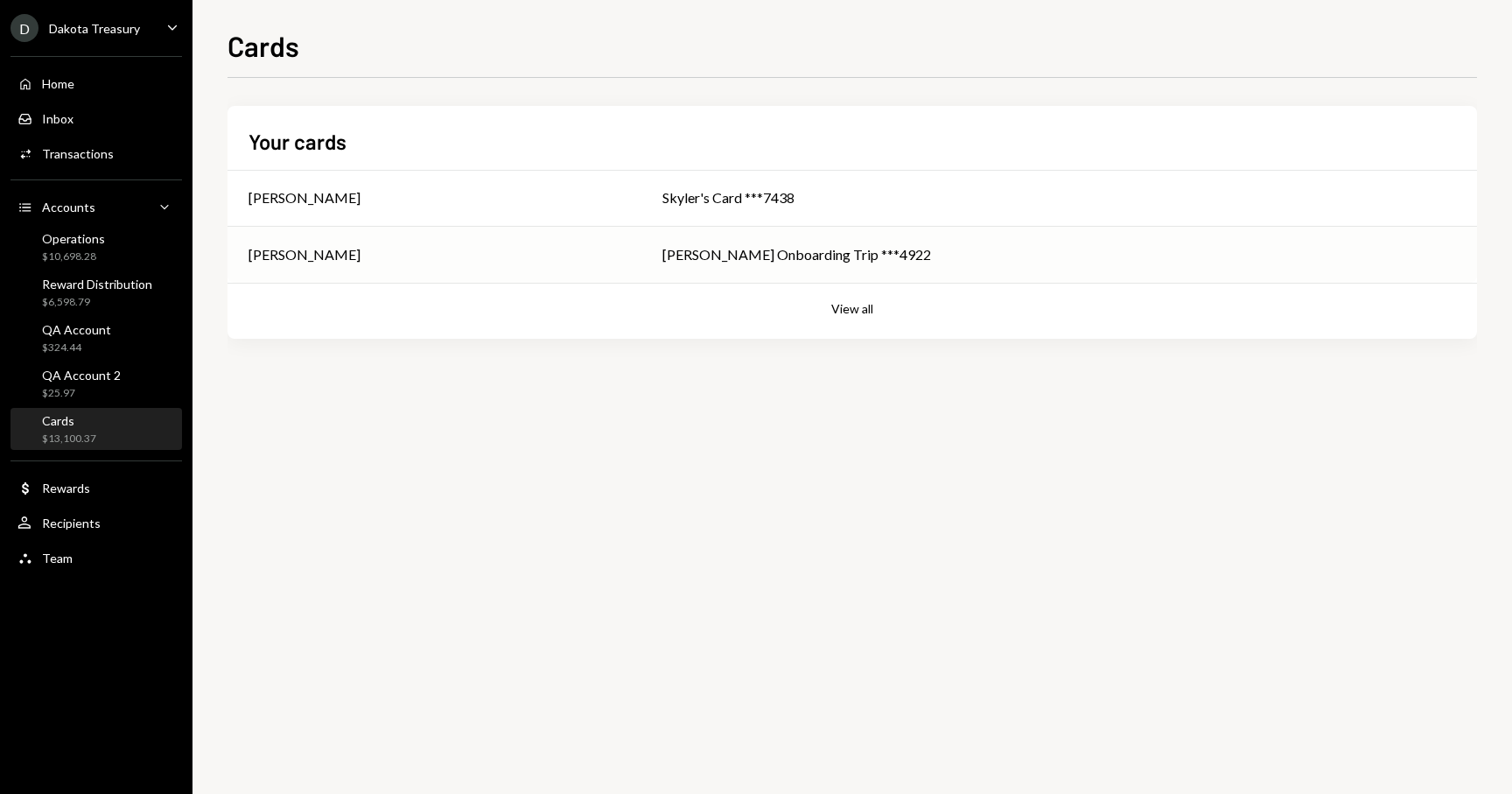
click at [785, 255] on div "[PERSON_NAME] Onboarding Trip ***4922" at bounding box center [1059, 254] width 794 height 21
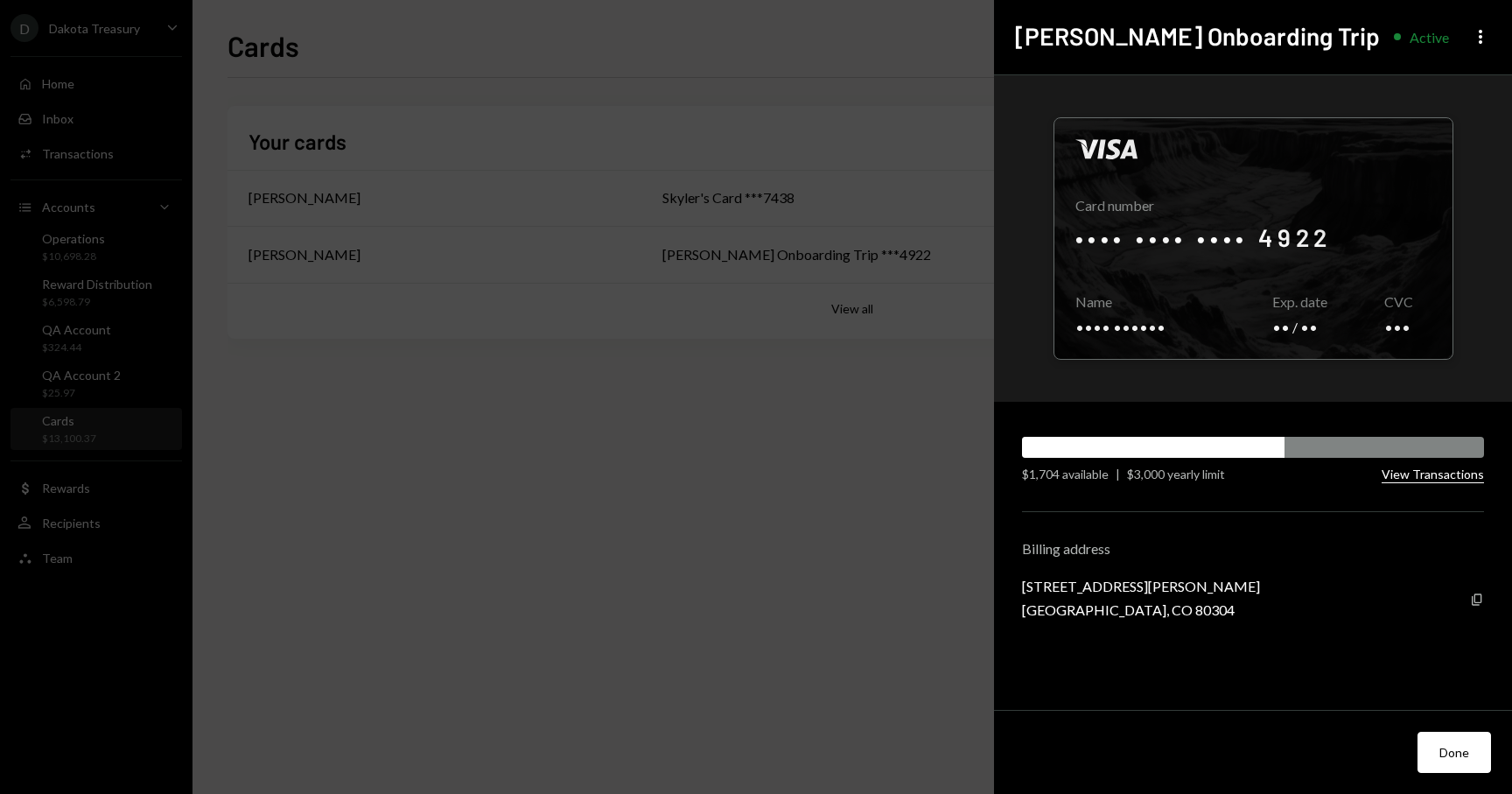
click at [1457, 475] on button "View Transactions" at bounding box center [1432, 475] width 102 height 17
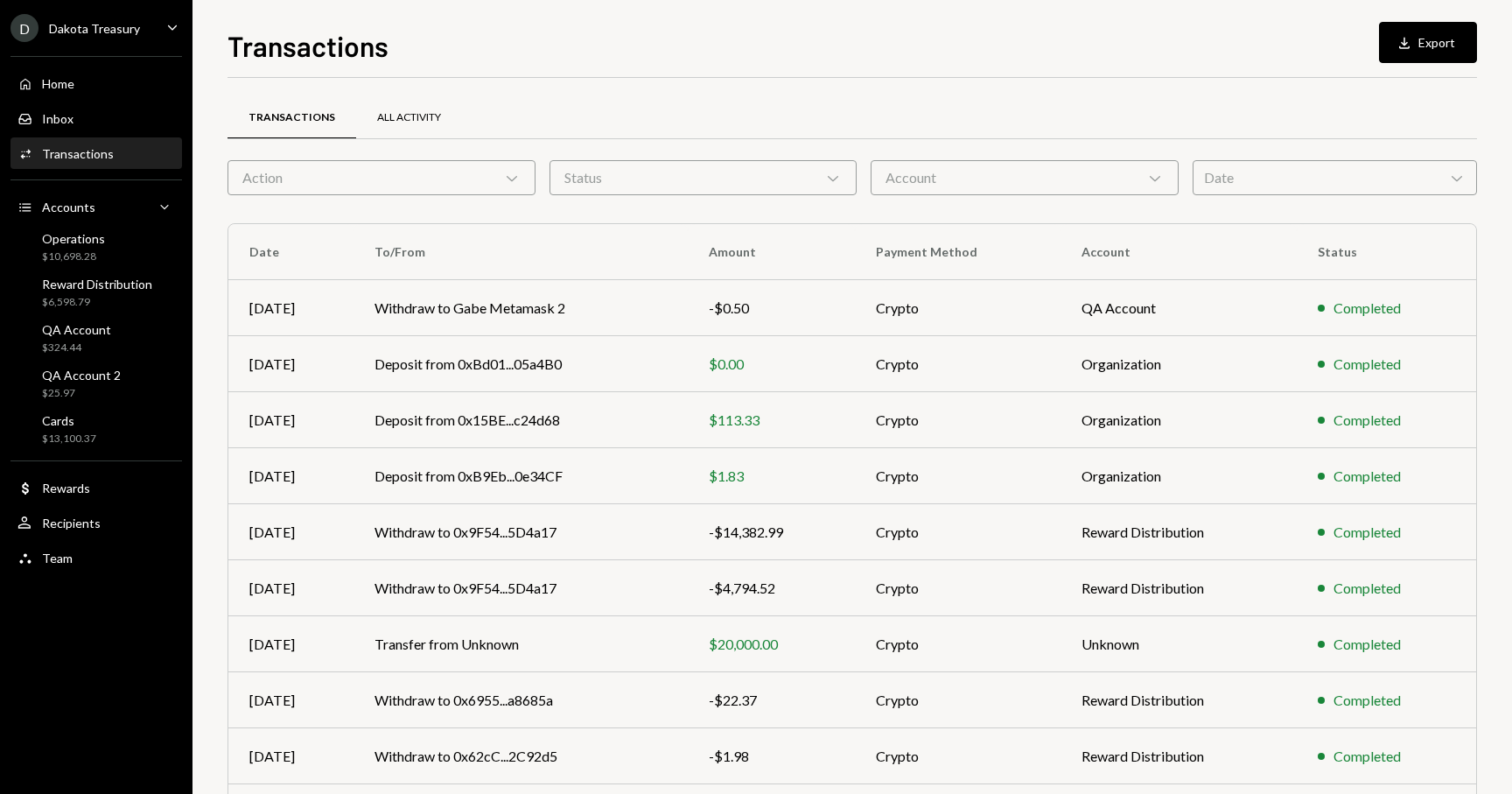
click at [432, 111] on div "All Activity" at bounding box center [409, 118] width 64 height 15
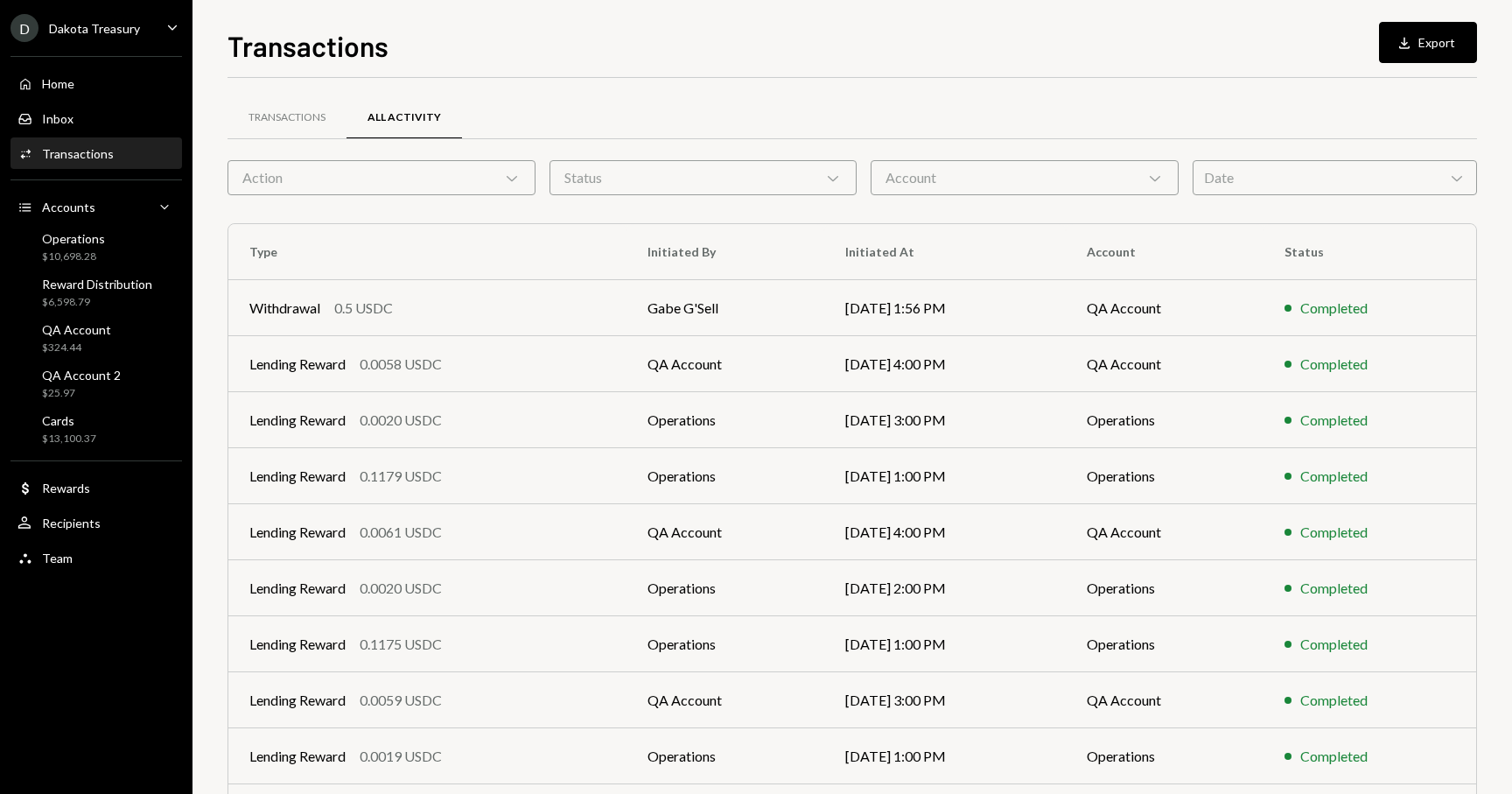
click at [464, 179] on div "Action Chevron Down" at bounding box center [381, 178] width 308 height 35
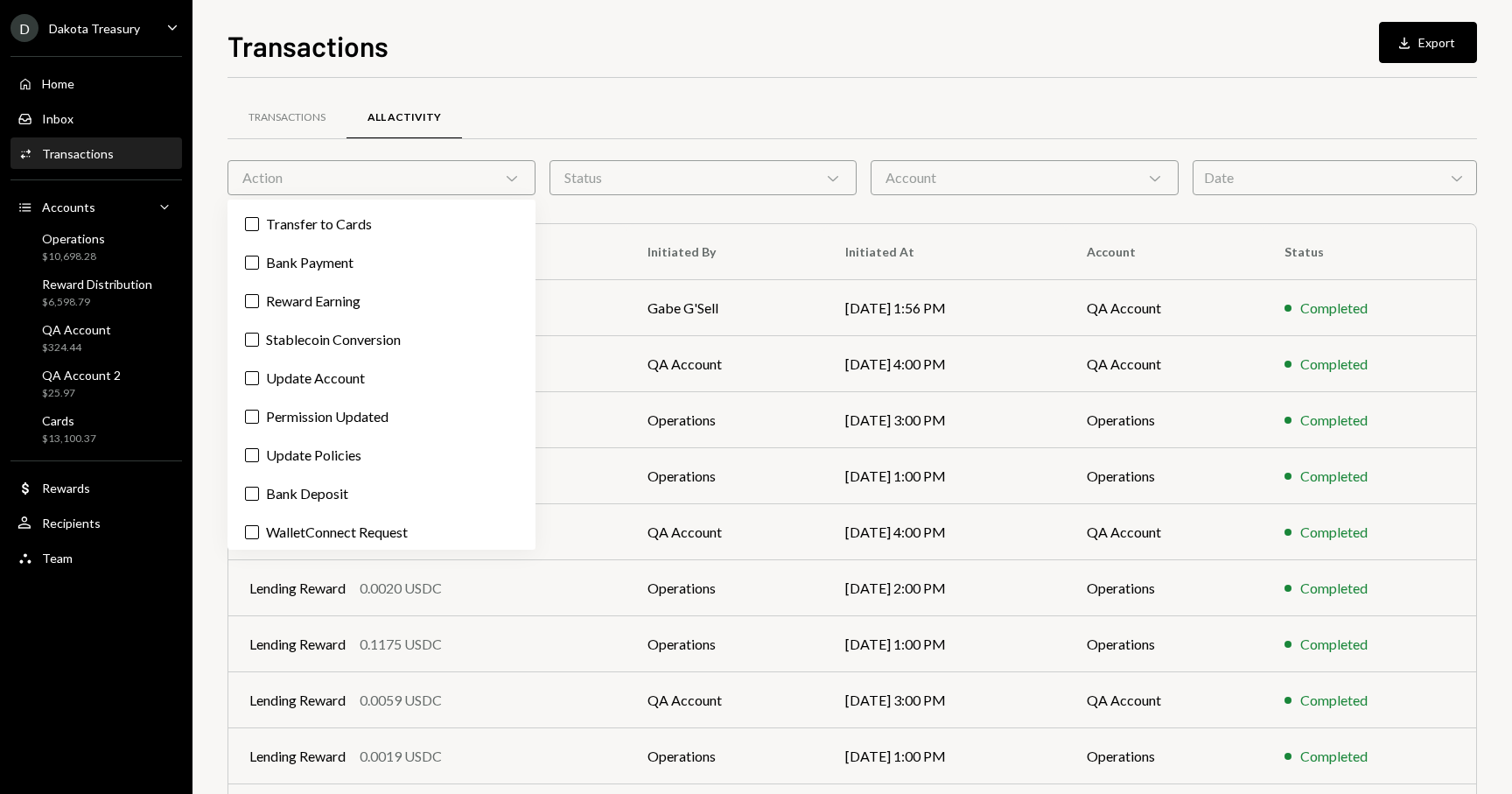
scroll to position [428, 0]
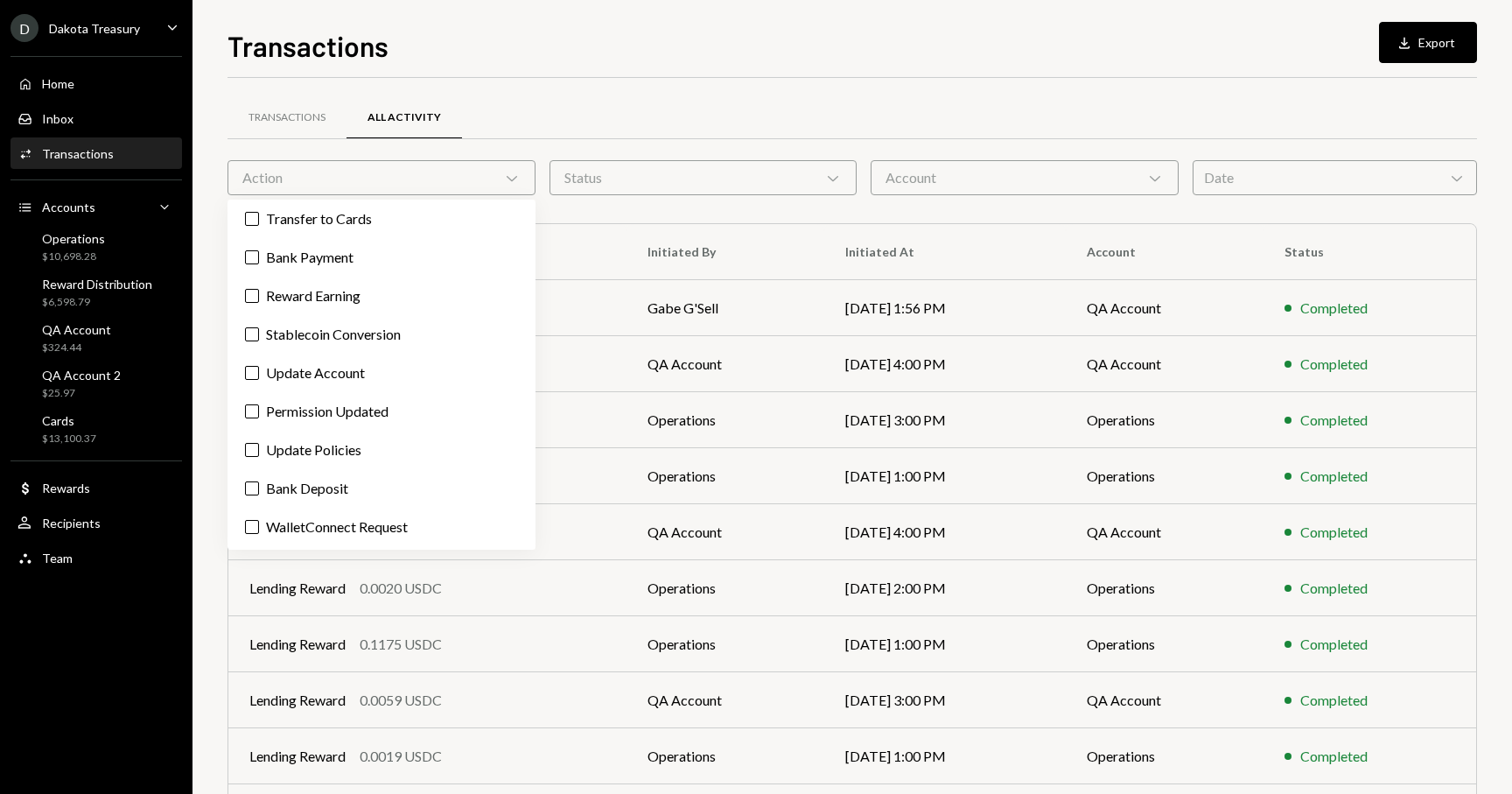
click at [727, 169] on div "Status Chevron Down" at bounding box center [704, 178] width 308 height 35
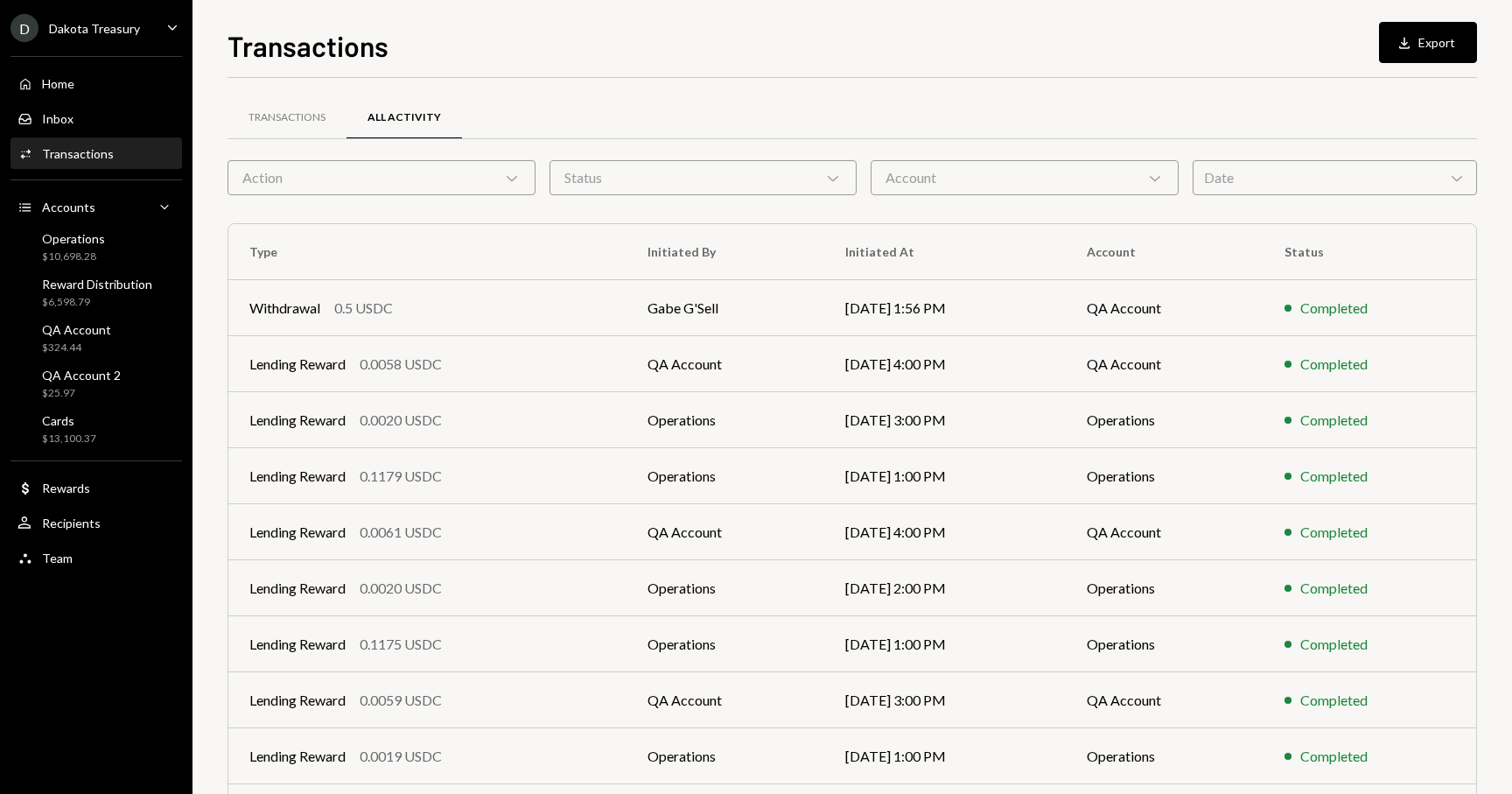
click at [930, 142] on div "Transactions All Activity" at bounding box center [852, 128] width 1250 height 65
click at [934, 163] on div "Account Chevron Down" at bounding box center [1024, 178] width 308 height 35
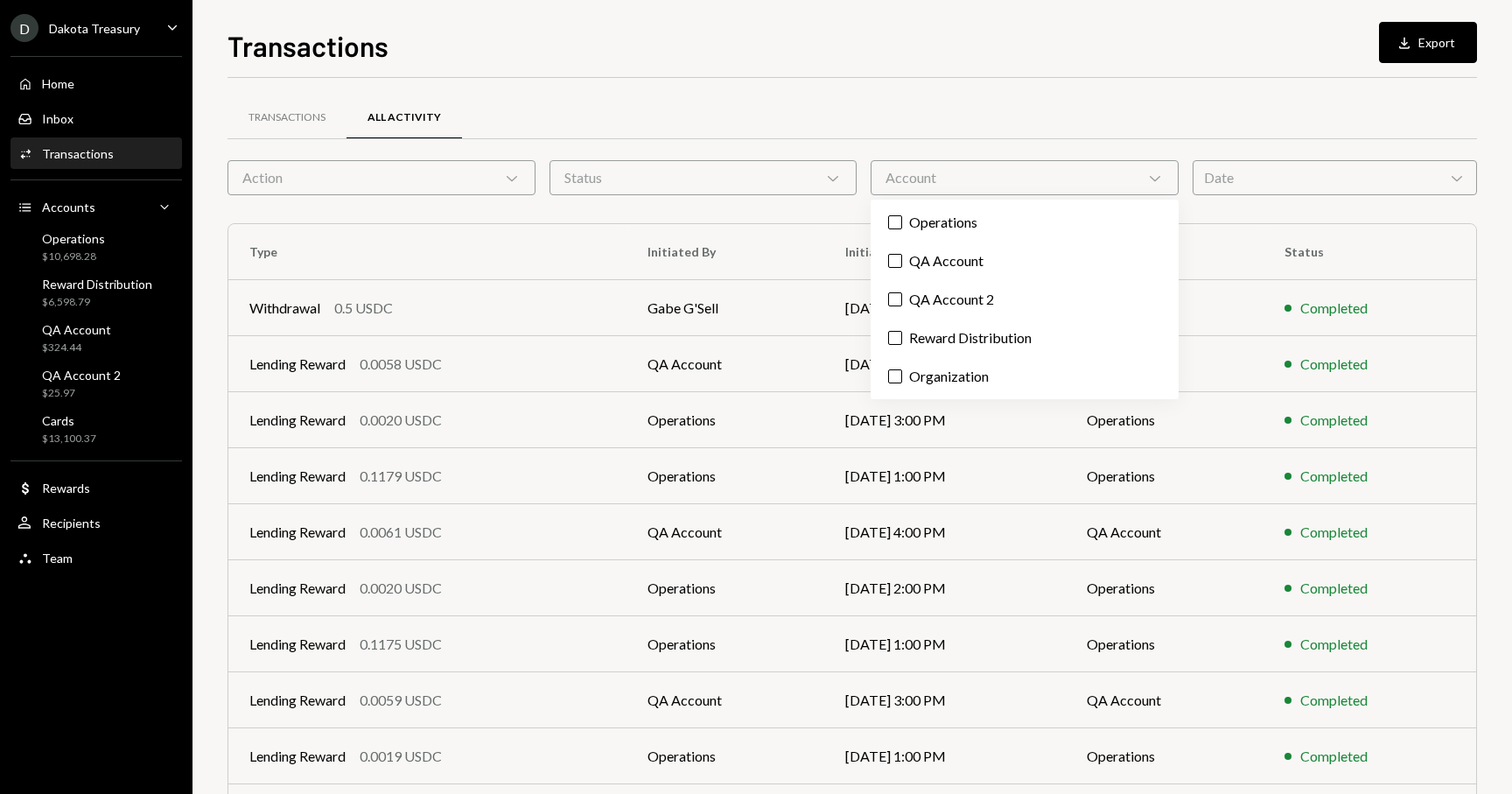
click at [1343, 169] on div "Date Chevron Down" at bounding box center [1334, 178] width 285 height 35
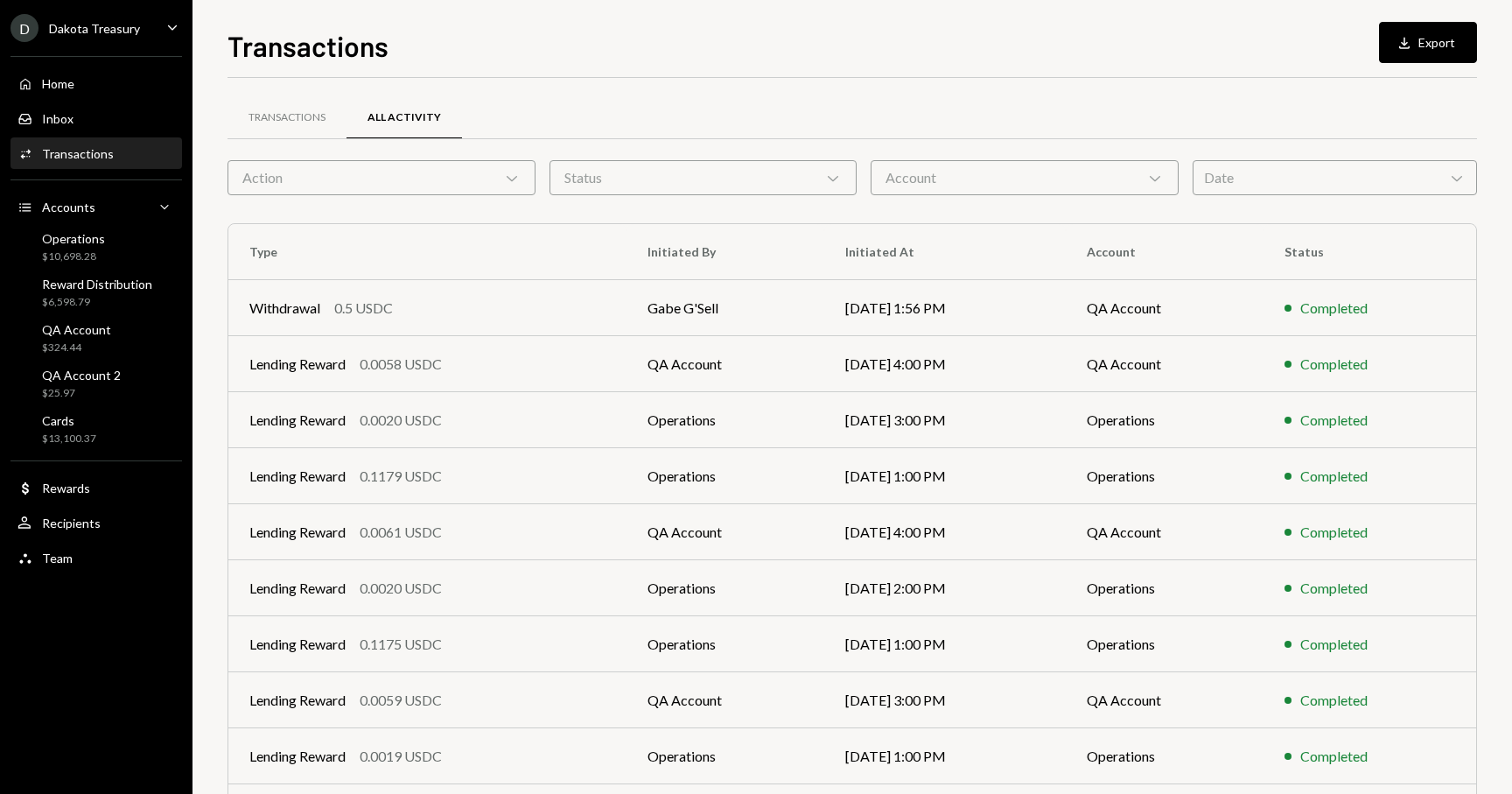
click at [482, 164] on div "Action Chevron Down" at bounding box center [381, 178] width 308 height 35
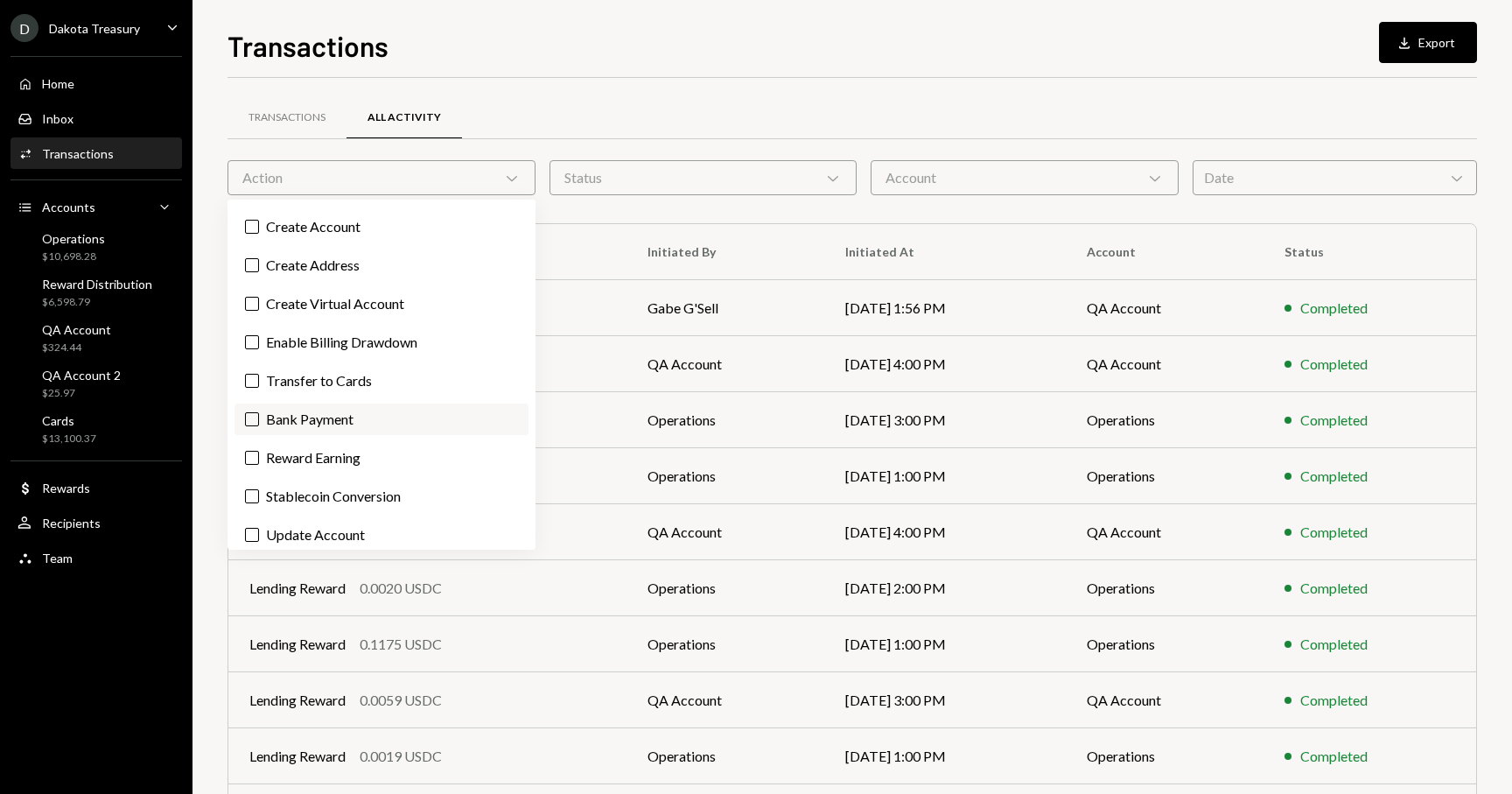
scroll to position [263, 0]
click at [387, 380] on label "Transfer to Cards" at bounding box center [381, 382] width 294 height 32
click at [259, 380] on button "Transfer to Cards" at bounding box center [251, 382] width 14 height 14
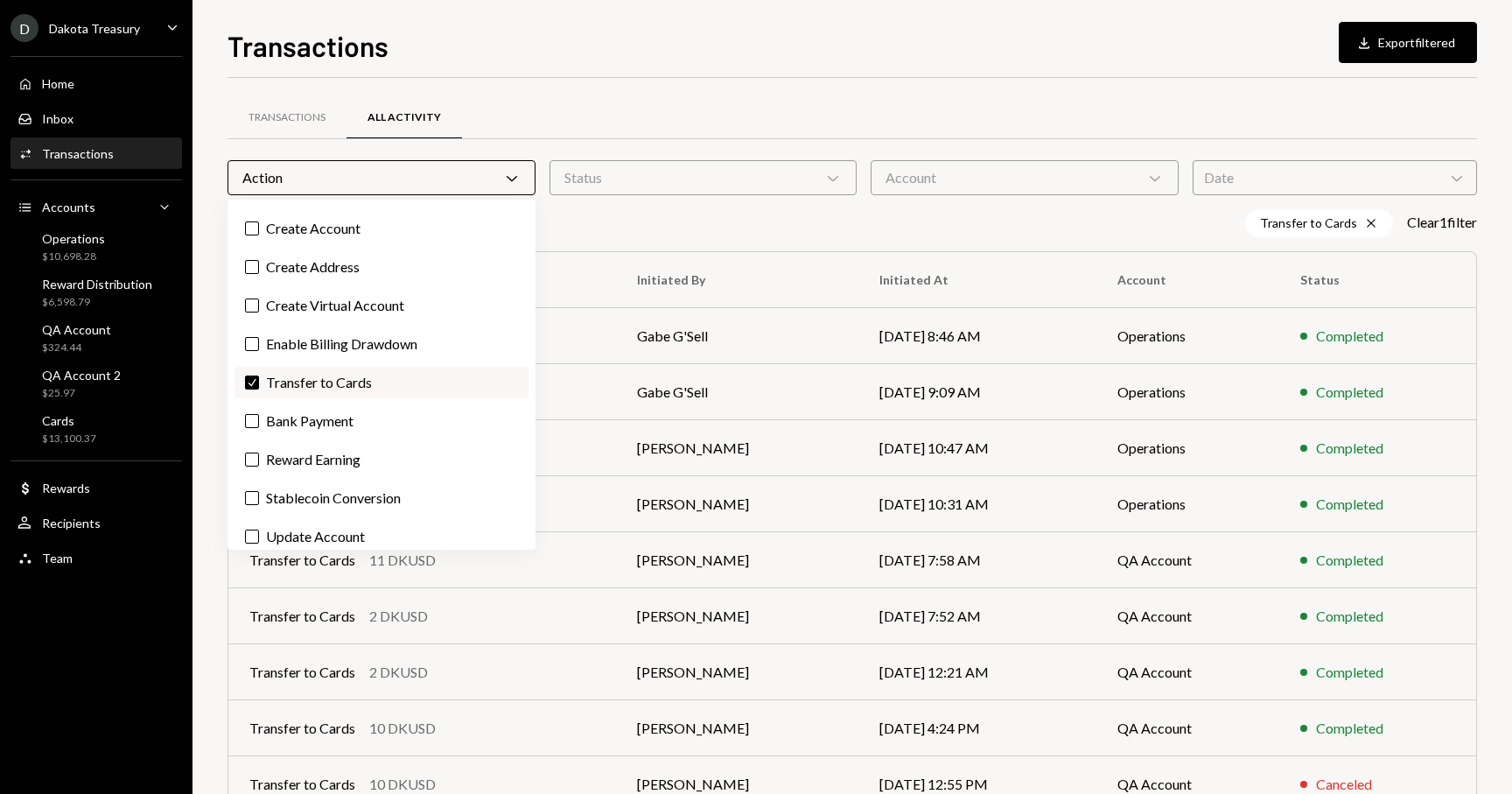
click at [353, 366] on label "Check Transfer to Cards" at bounding box center [381, 382] width 294 height 32
click at [259, 376] on button "Check" at bounding box center [251, 382] width 14 height 14
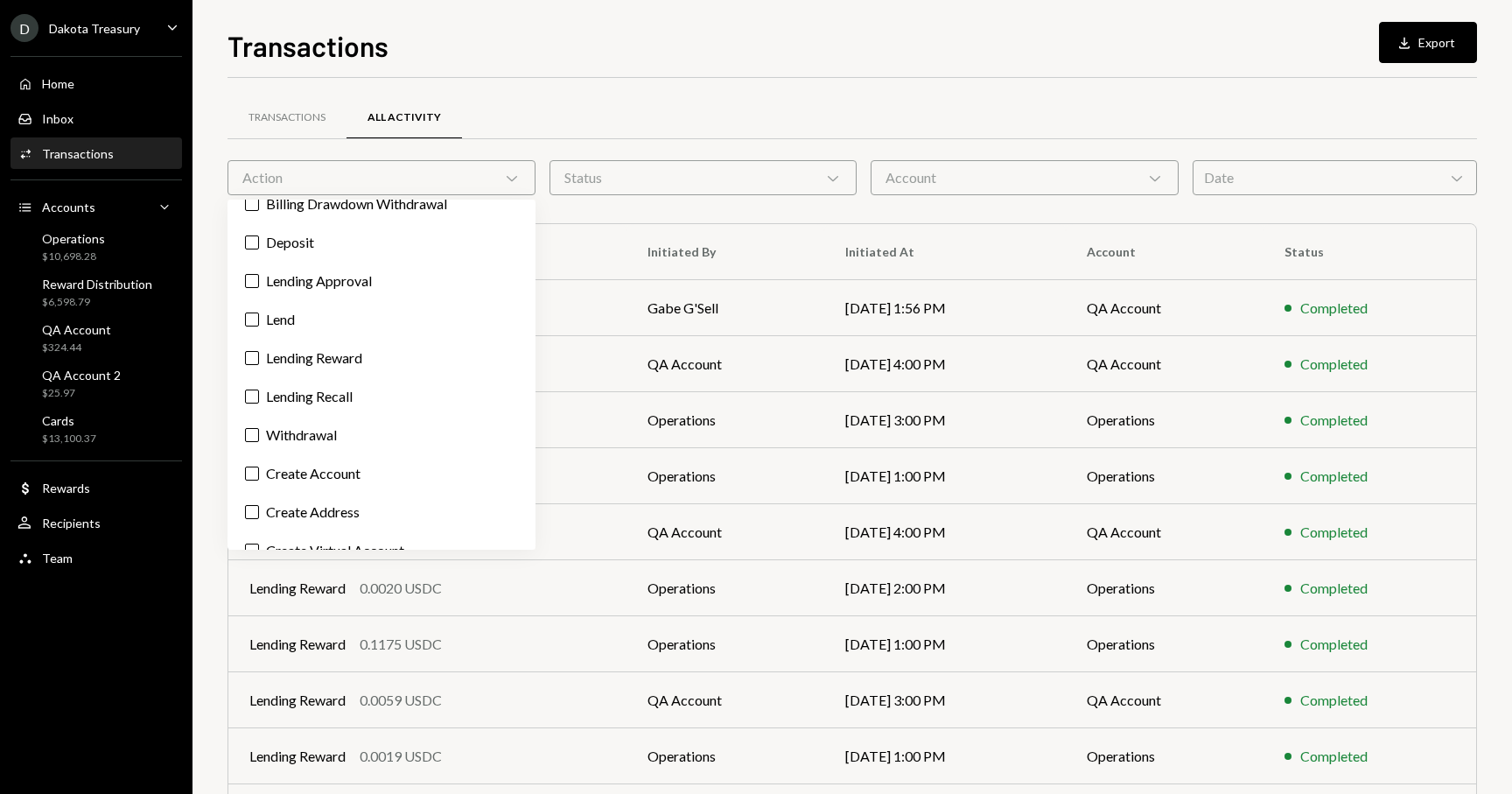
scroll to position [0, 0]
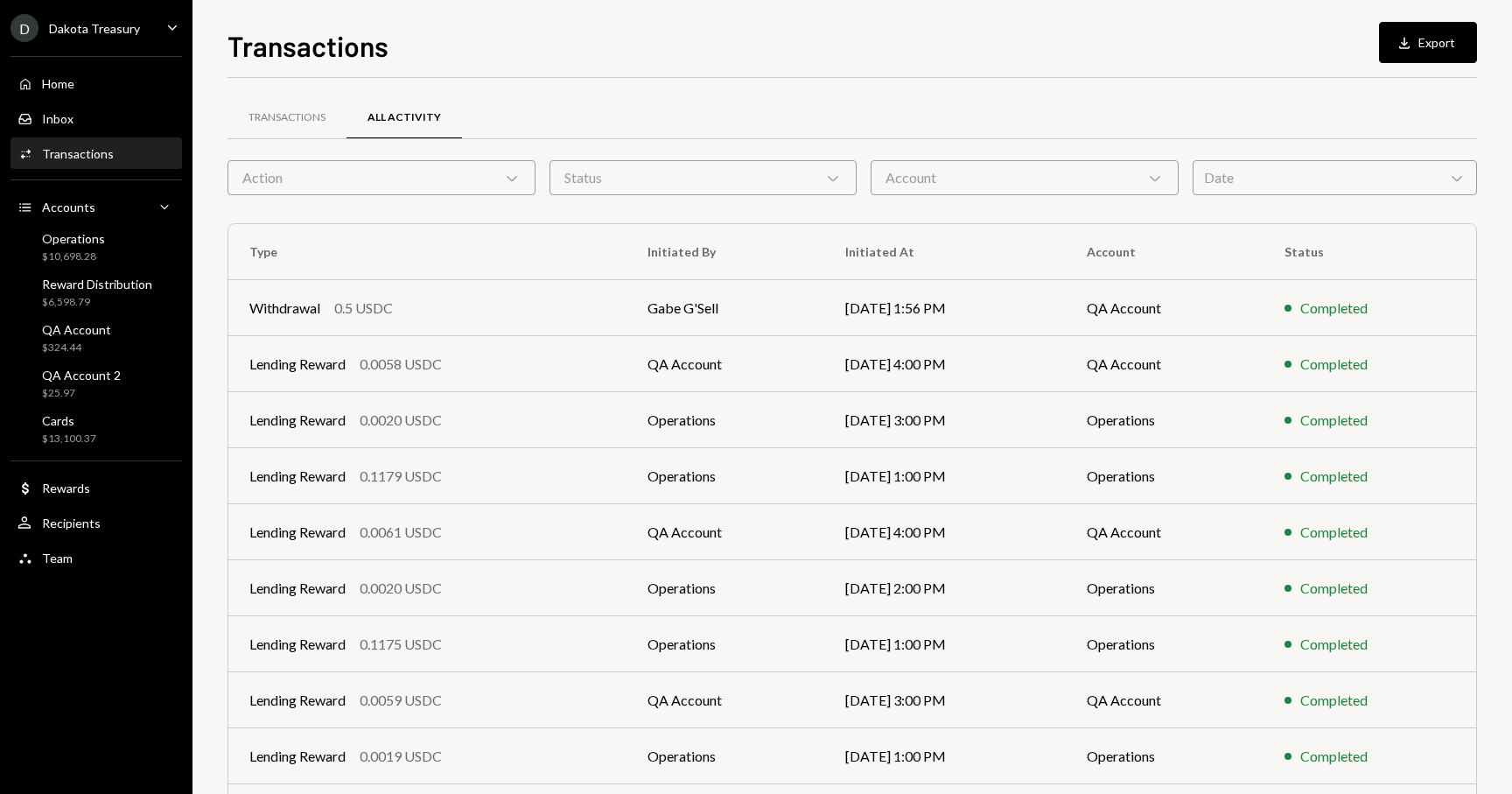
click at [731, 94] on div "Transactions All Activity Action Chevron Down Status Chevron Down Account Chevr…" at bounding box center [852, 495] width 1250 height 836
click at [104, 39] on div "D Dakota Treasury" at bounding box center [75, 28] width 130 height 28
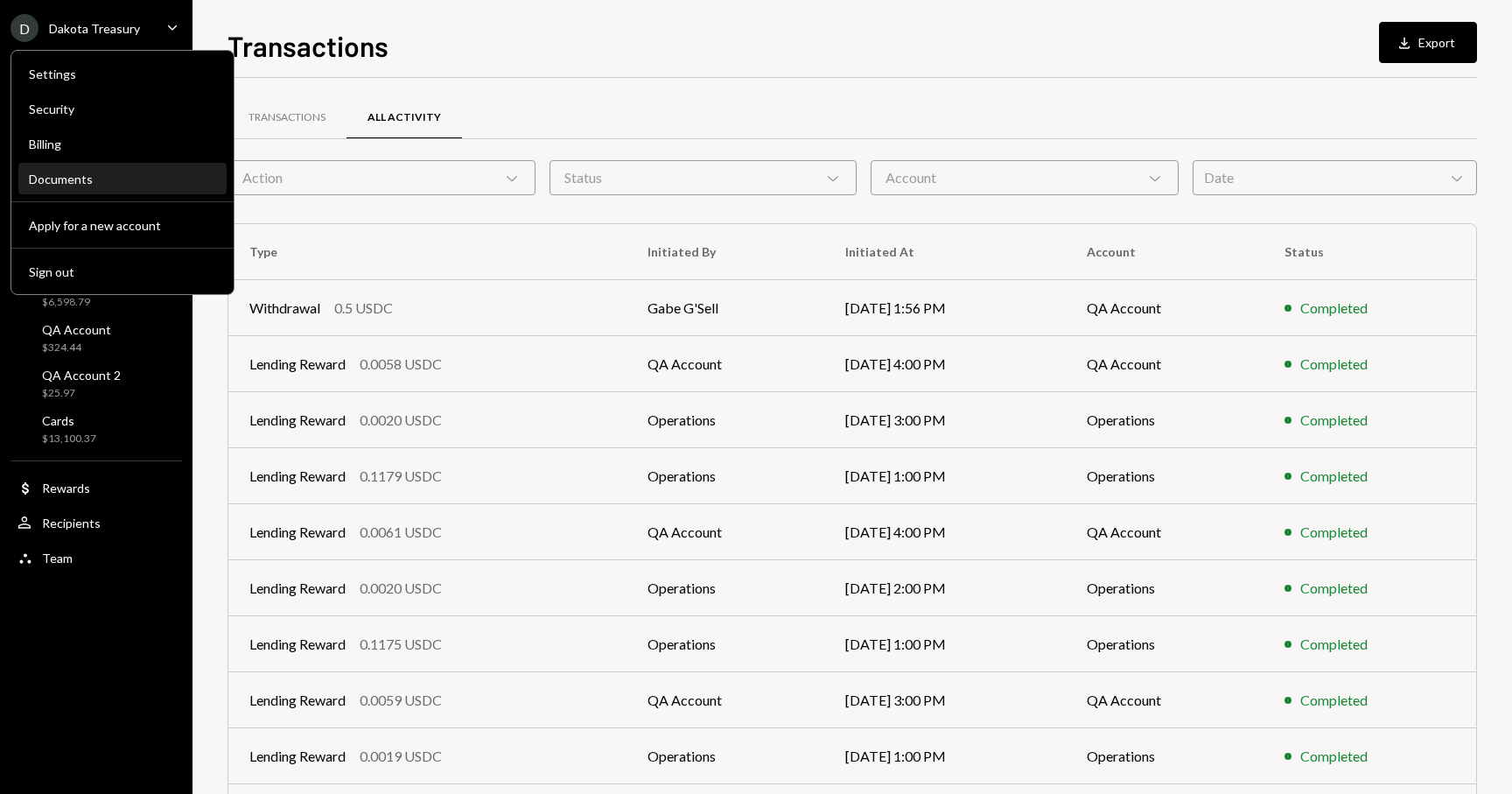
click at [94, 187] on div "Documents" at bounding box center [122, 179] width 187 height 30
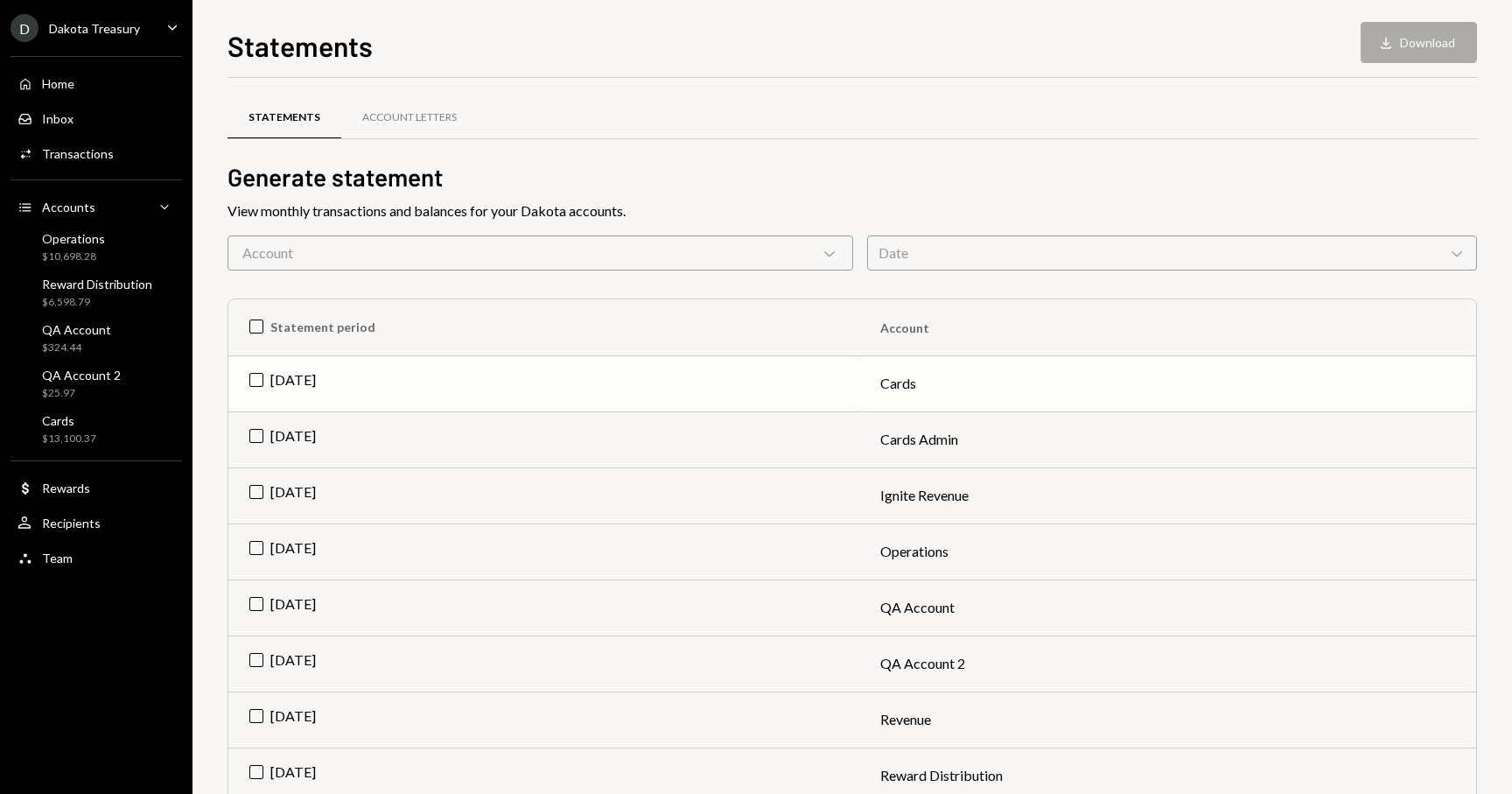
click at [259, 373] on td "Aug 2025" at bounding box center [543, 383] width 630 height 56
click at [1425, 41] on button "Download Download" at bounding box center [1418, 43] width 117 height 41
click at [256, 381] on td "Check Aug 2025" at bounding box center [543, 383] width 630 height 56
click at [91, 424] on div "Cards" at bounding box center [69, 420] width 55 height 15
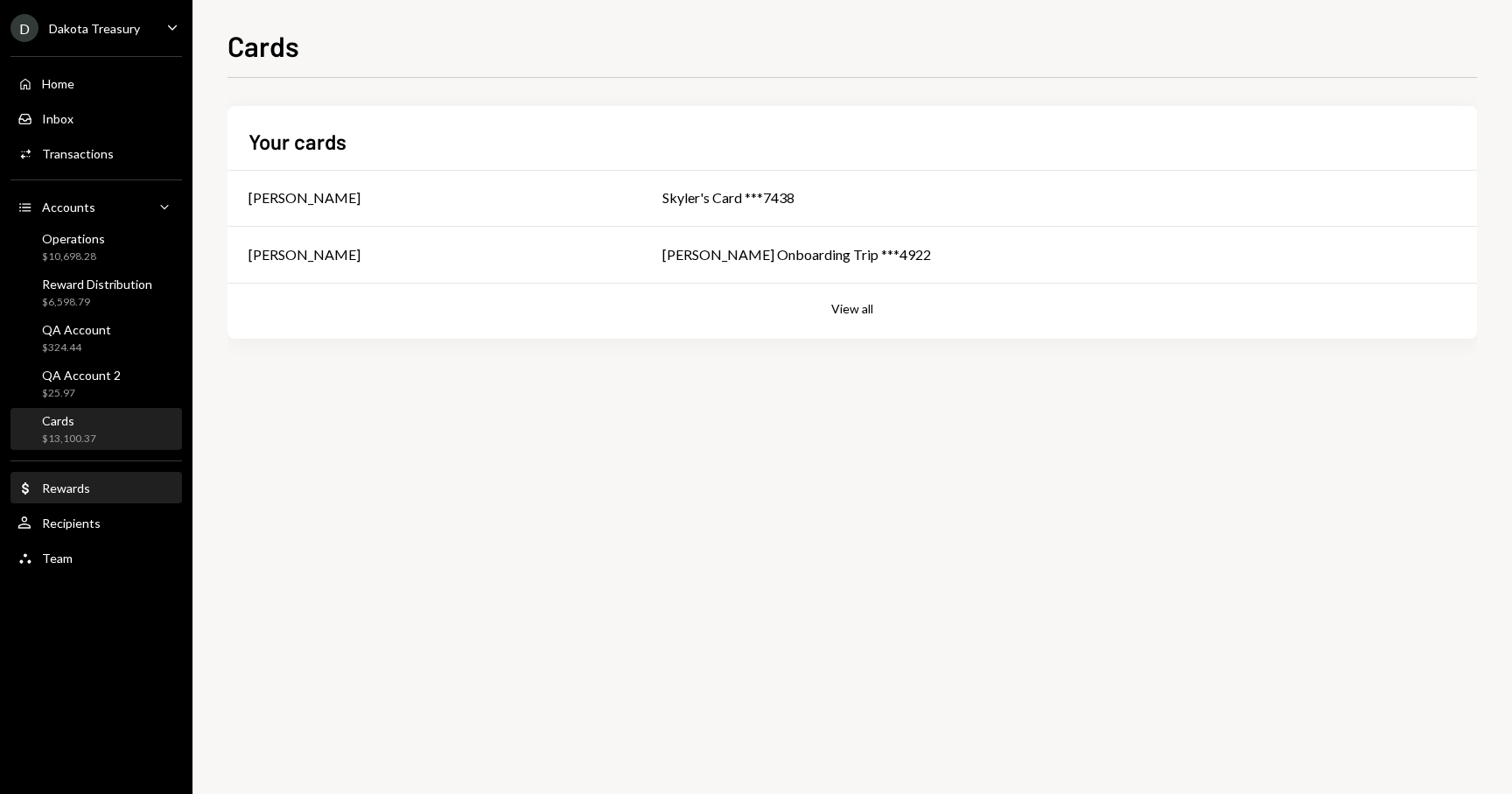
click at [121, 494] on div "Dollar Rewards" at bounding box center [96, 488] width 158 height 16
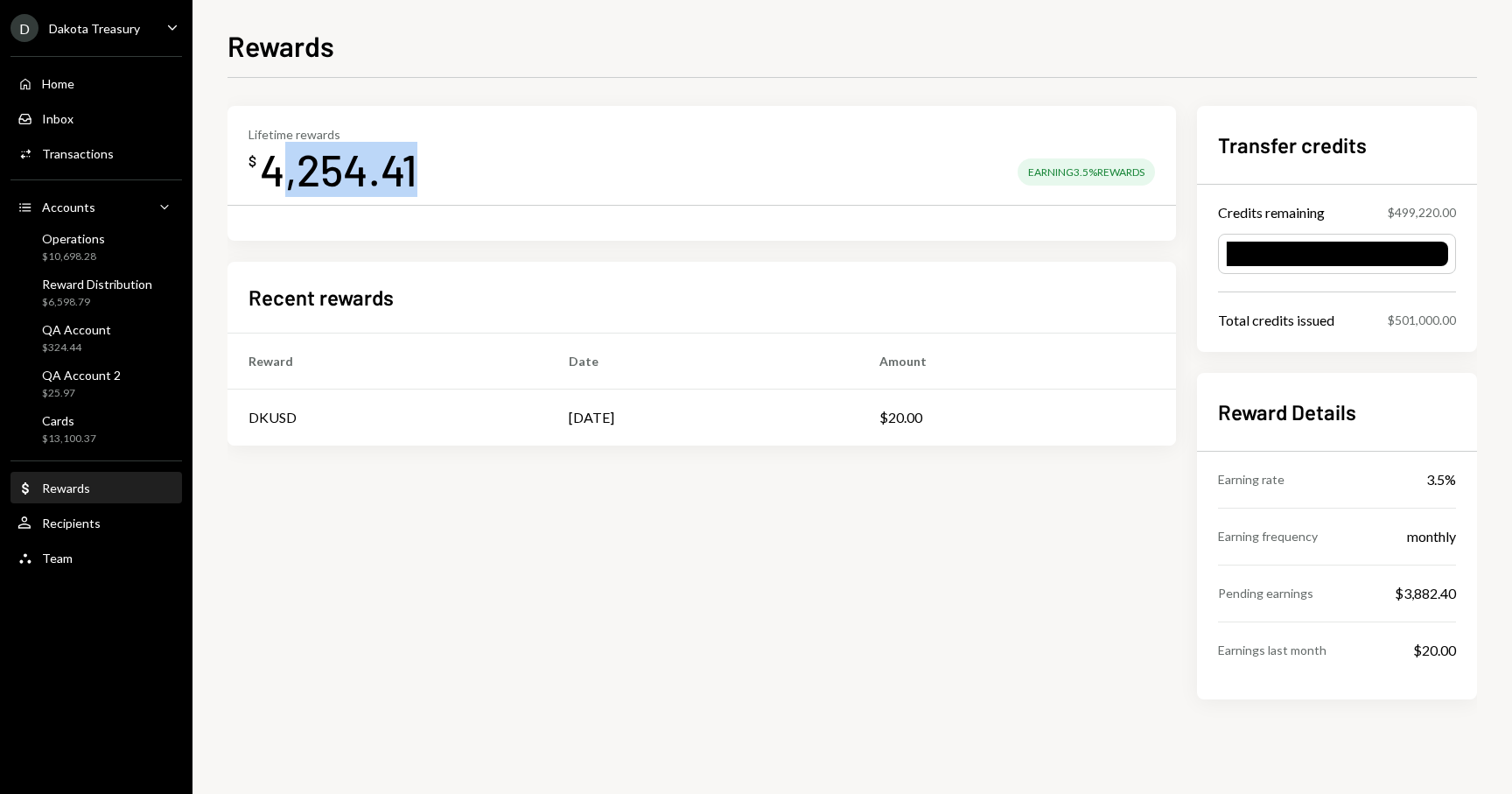
drag, startPoint x: 281, startPoint y: 179, endPoint x: 673, endPoint y: 166, distance: 392.2
click at [673, 166] on div "Lifetime rewards $ 4,254.41 Earning 3.5% Rewards" at bounding box center [702, 161] width 907 height 70
drag, startPoint x: 1038, startPoint y: 177, endPoint x: 1142, endPoint y: 178, distance: 104.0
click at [1142, 178] on div "Earning 3.5% Rewards" at bounding box center [1086, 172] width 137 height 27
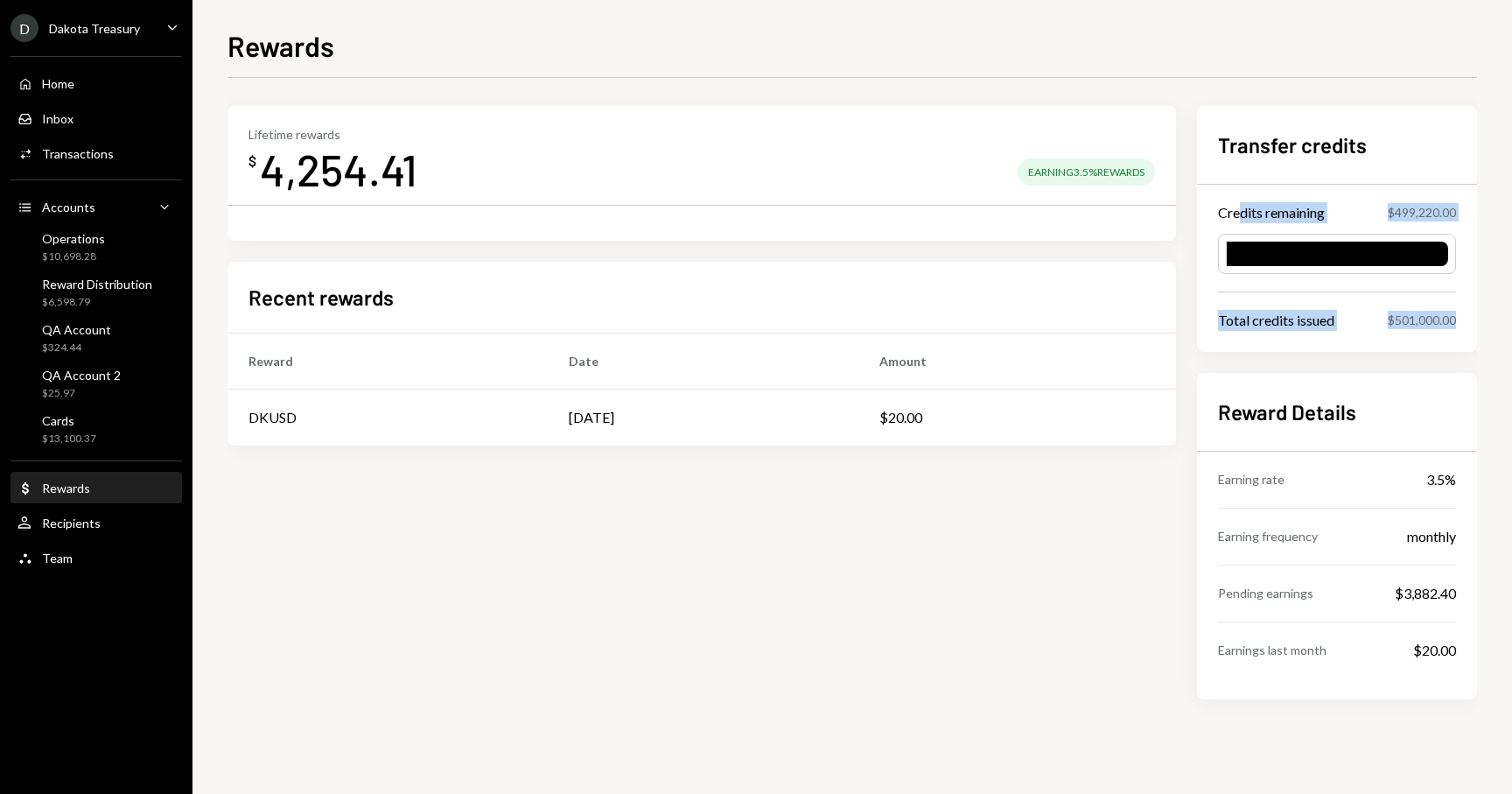
drag, startPoint x: 1243, startPoint y: 213, endPoint x: 1448, endPoint y: 333, distance: 237.5
click at [1448, 334] on div "Transfer credits Credits remaining $499,220.00 Total credits issued $501,000.00" at bounding box center [1337, 228] width 280 height 246
click at [1393, 223] on div "Transfer credits Credits remaining $499,220.00 Total credits issued $501,000.00" at bounding box center [1337, 228] width 280 height 246
drag, startPoint x: 1394, startPoint y: 223, endPoint x: 1441, endPoint y: 220, distance: 47.1
click at [1441, 220] on div "Transfer credits Credits remaining $499,220.00 Total credits issued $501,000.00" at bounding box center [1337, 228] width 280 height 246
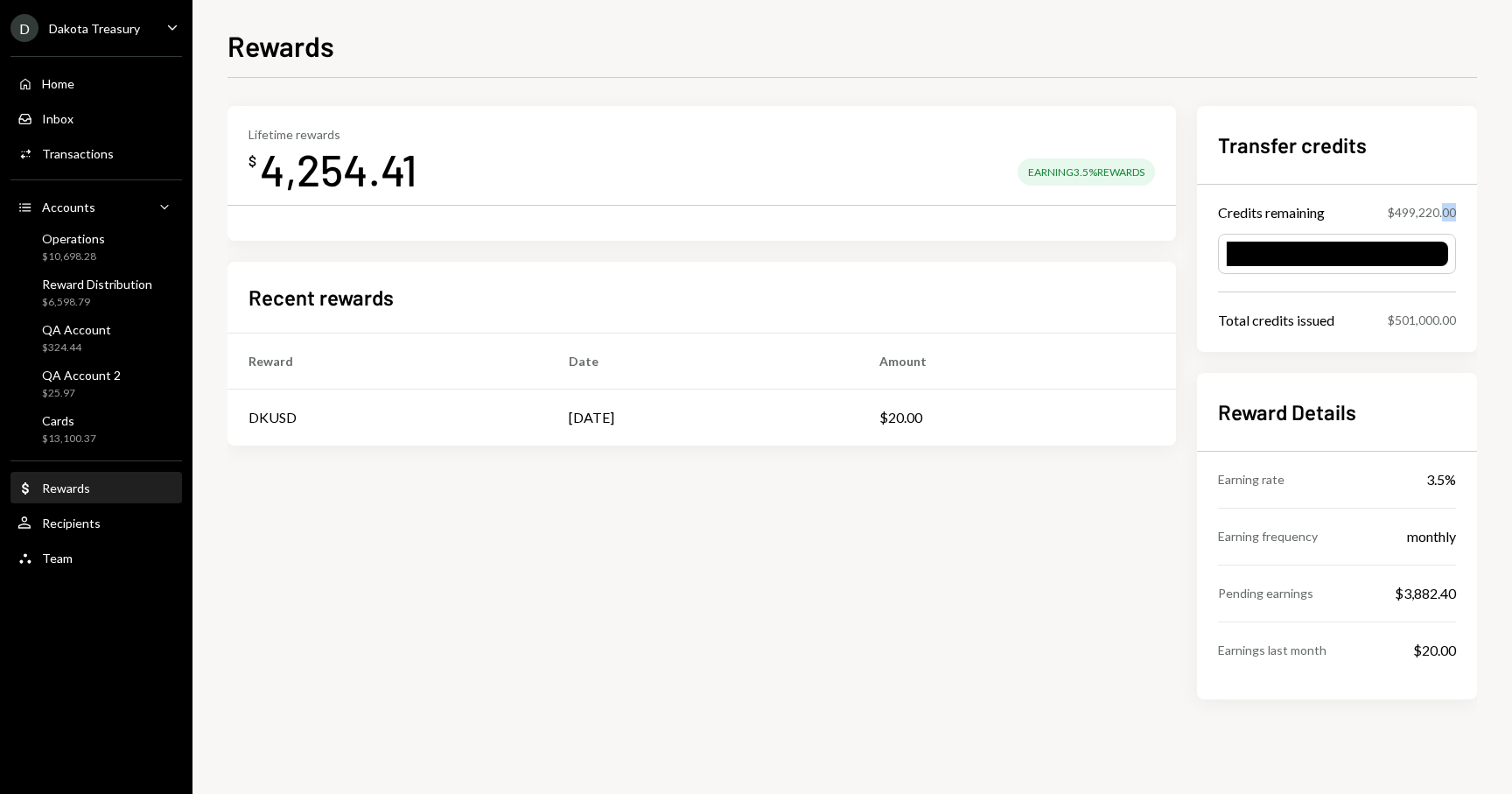
click at [1449, 214] on div "$499,220.00" at bounding box center [1422, 212] width 69 height 19
drag, startPoint x: 1450, startPoint y: 214, endPoint x: 1386, endPoint y: 215, distance: 64.0
click at [1386, 214] on div "Credits remaining $499,220.00" at bounding box center [1337, 212] width 238 height 21
drag, startPoint x: 1375, startPoint y: 317, endPoint x: 1425, endPoint y: 286, distance: 58.8
click at [1429, 290] on div "Transfer credits Credits remaining $499,220.00 Total credits issued $501,000.00" at bounding box center [1337, 228] width 280 height 246
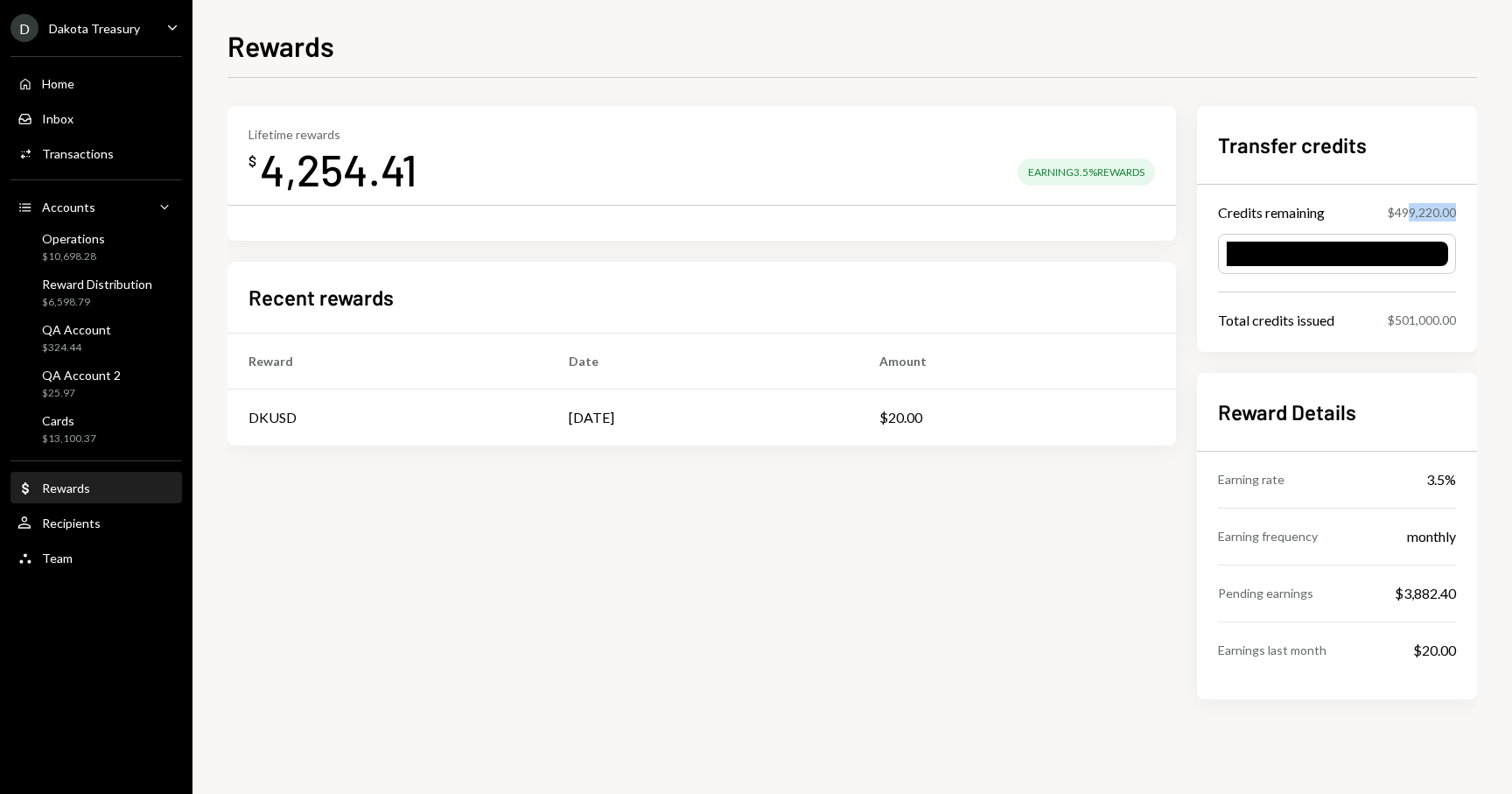
drag, startPoint x: 1406, startPoint y: 214, endPoint x: 1465, endPoint y: 214, distance: 59.0
click at [1465, 214] on div "Transfer credits Credits remaining $499,220.00 Total credits issued $501,000.00" at bounding box center [1337, 228] width 280 height 246
click at [1128, 607] on div "Lifetime rewards $ 4,254.41 Earning 3.5% Rewards Recent rewards Reward Date Amo…" at bounding box center [701, 403] width 948 height 594
drag, startPoint x: 1271, startPoint y: 200, endPoint x: 1394, endPoint y: 319, distance: 171.1
click at [1394, 318] on div "Transfer credits Credits remaining $499,220.00 Total credits issued $501,000.00" at bounding box center [1337, 228] width 280 height 246
